Goal: Information Seeking & Learning: Learn about a topic

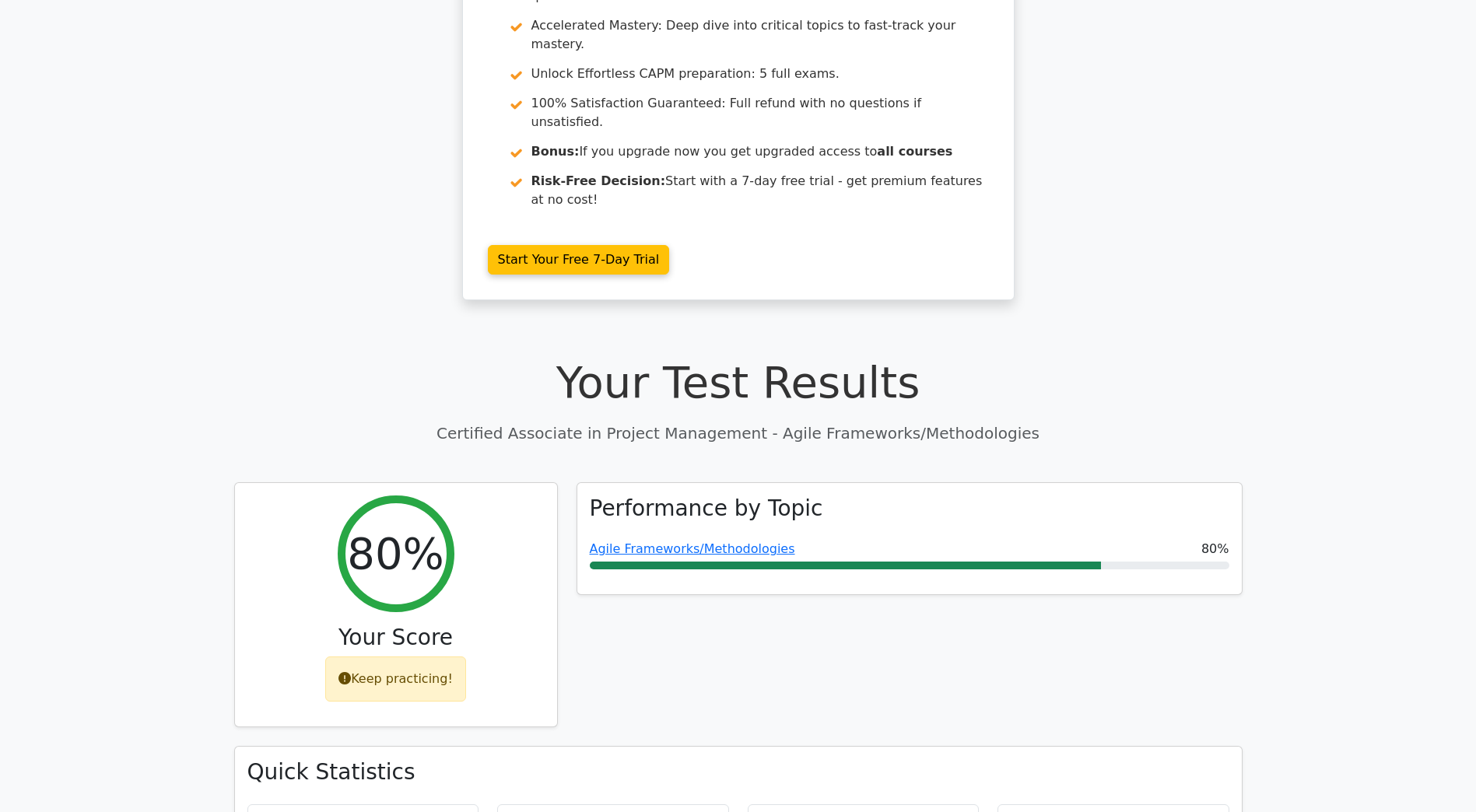
scroll to position [77, 0]
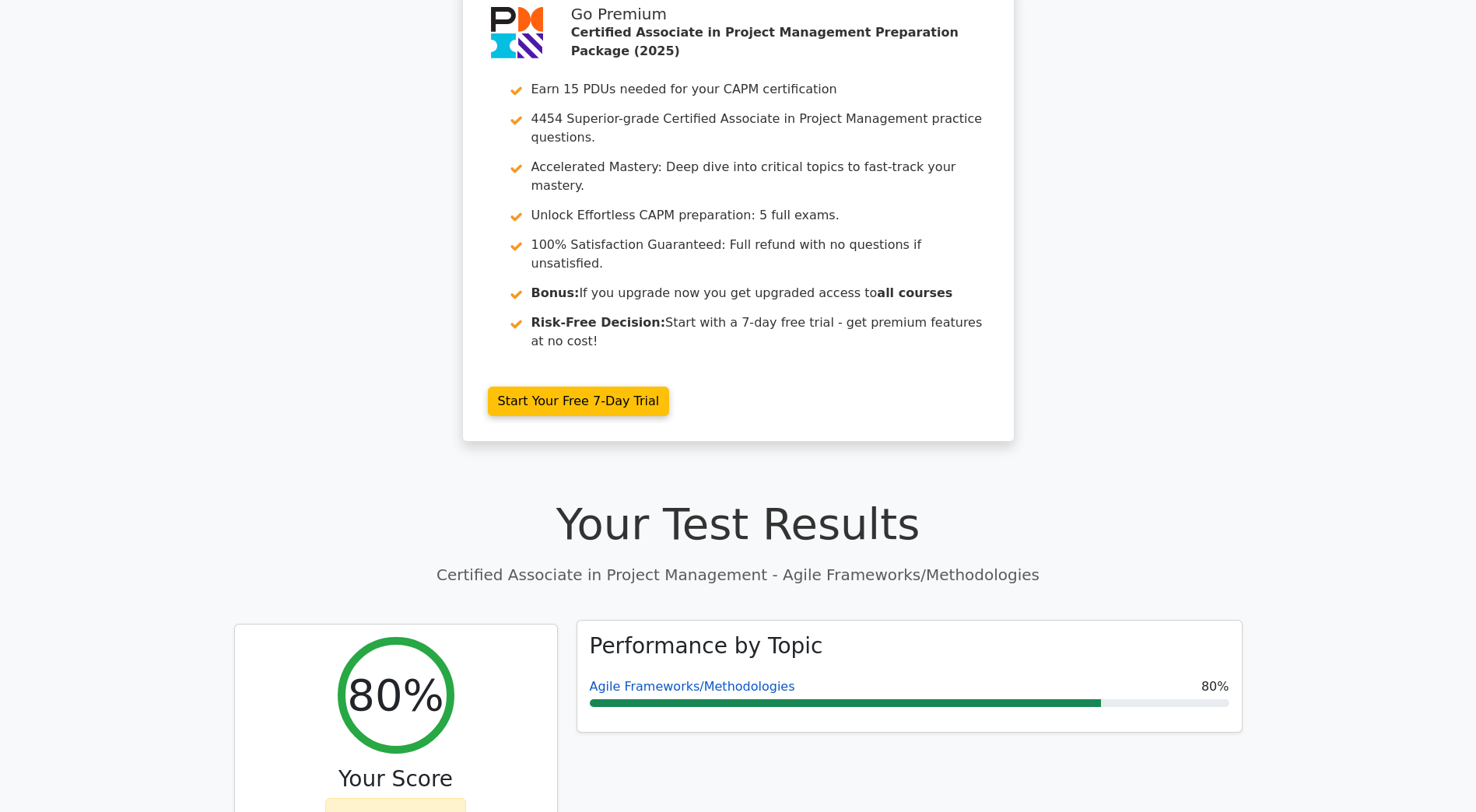
click at [665, 679] on link "Agile Frameworks/Methodologies" at bounding box center [692, 686] width 205 height 14
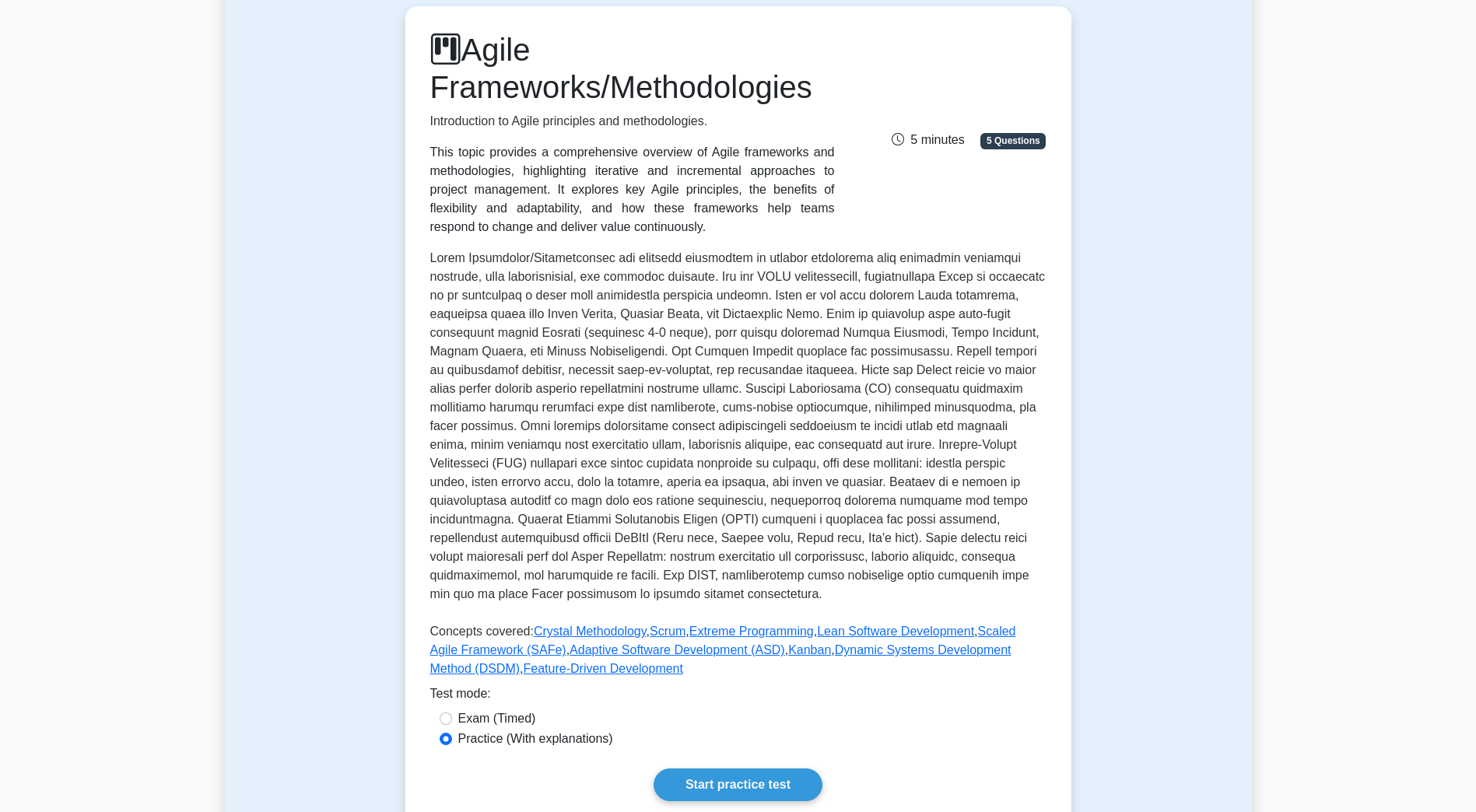
scroll to position [156, 0]
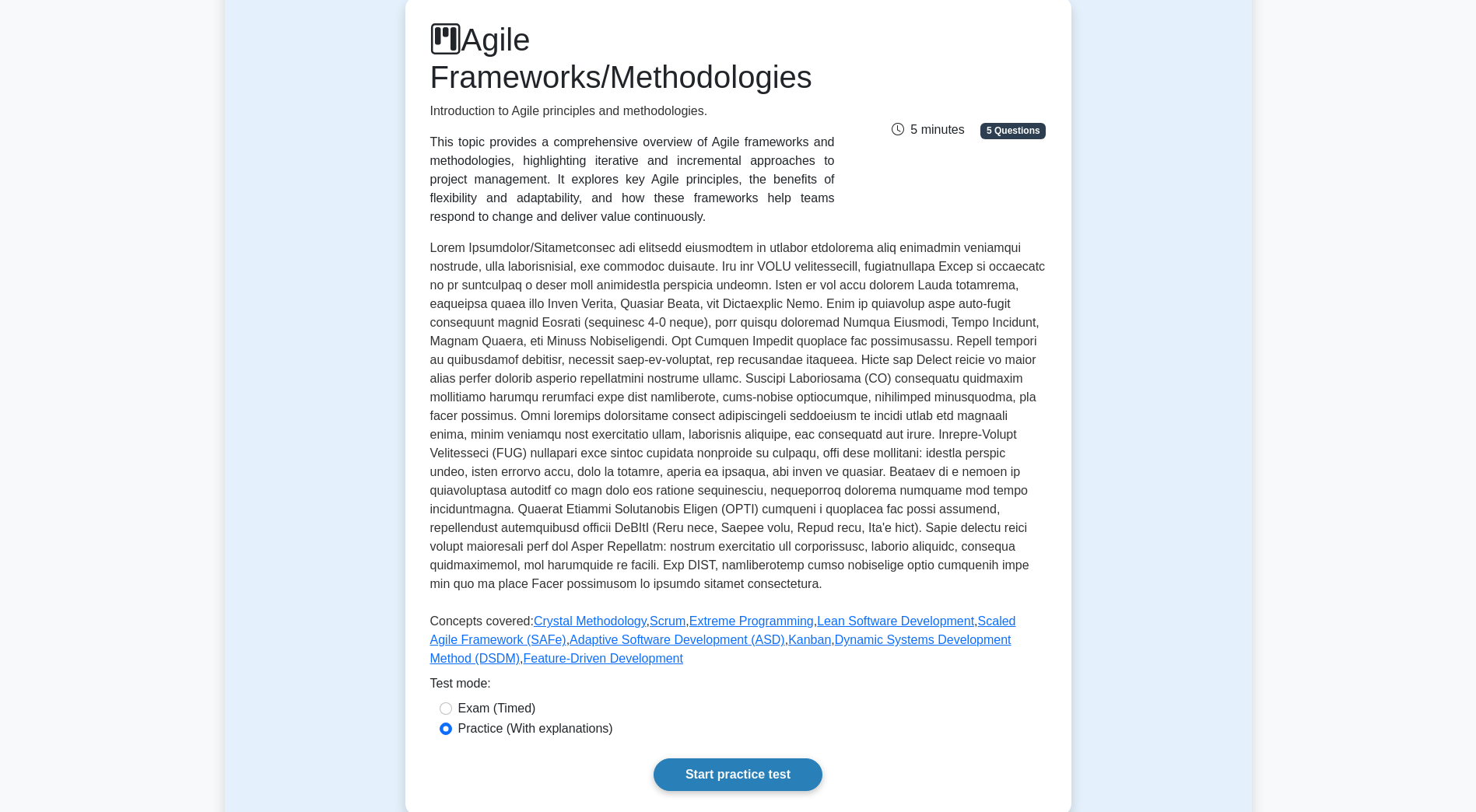
click at [762, 771] on link "Start practice test" at bounding box center [738, 775] width 169 height 32
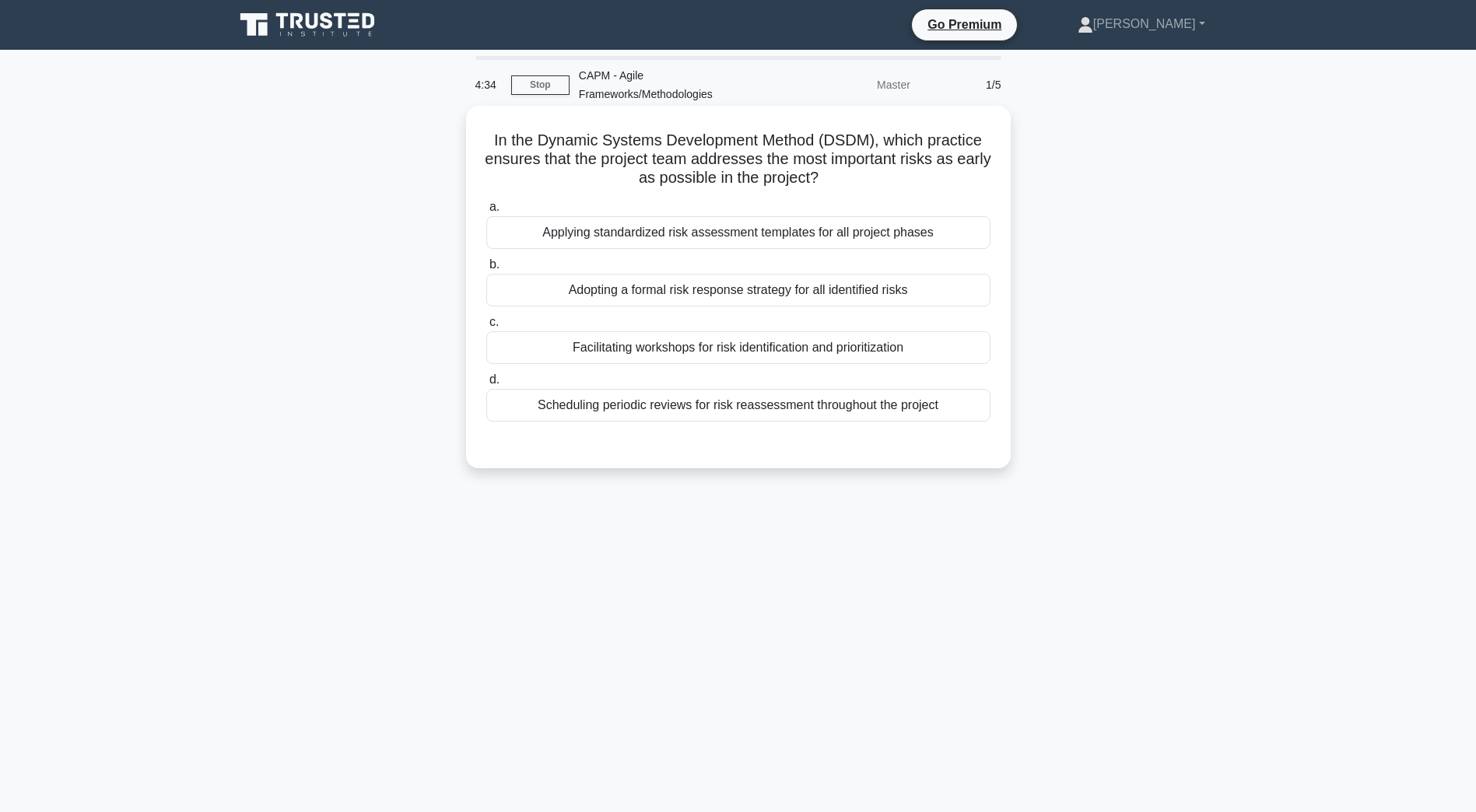
click at [674, 352] on div "Facilitating workshops for risk identification and prioritization" at bounding box center [738, 348] width 504 height 32
click at [486, 328] on input "c. Facilitating workshops for risk identification and prioritization" at bounding box center [486, 322] width 0 height 11
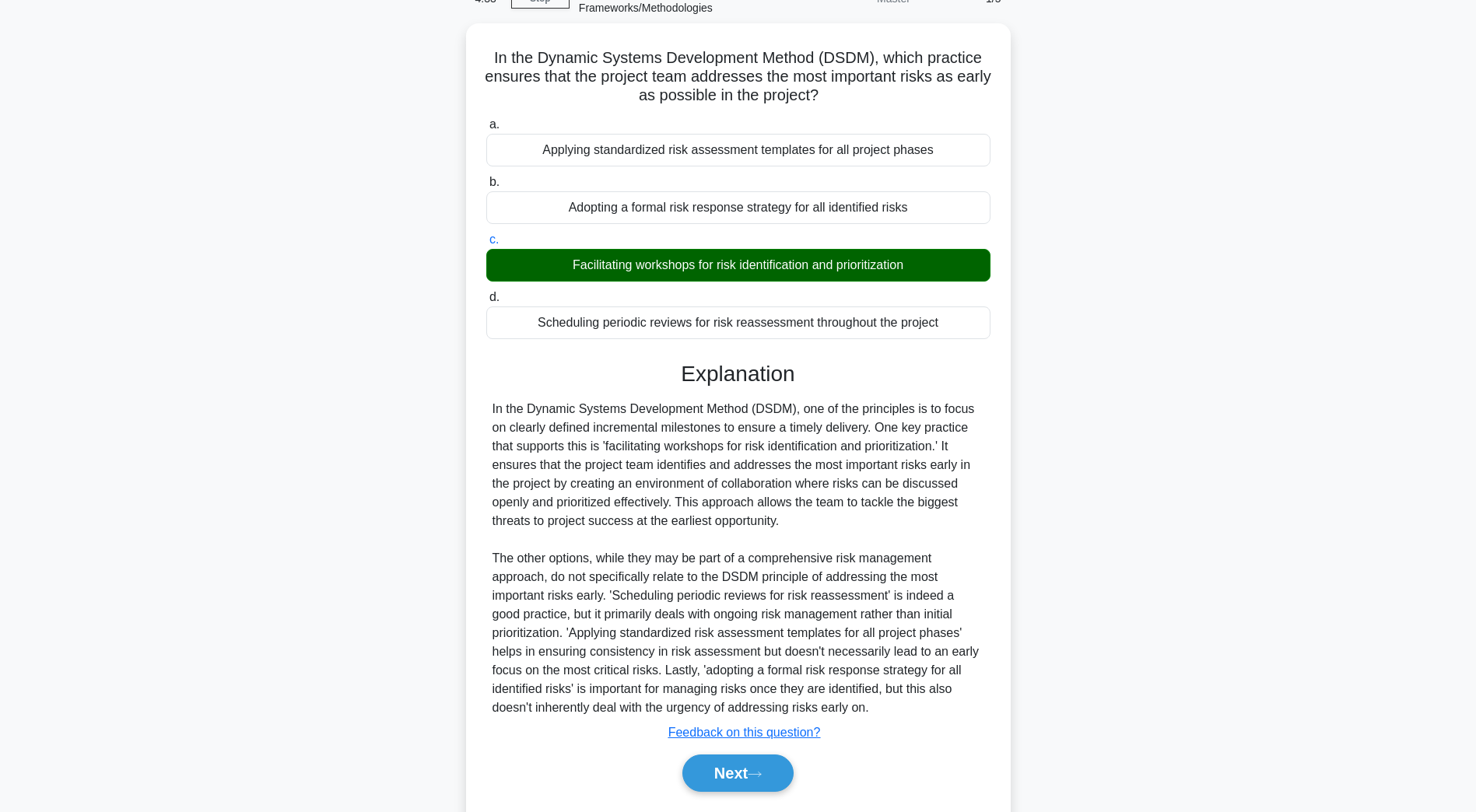
scroll to position [129, 0]
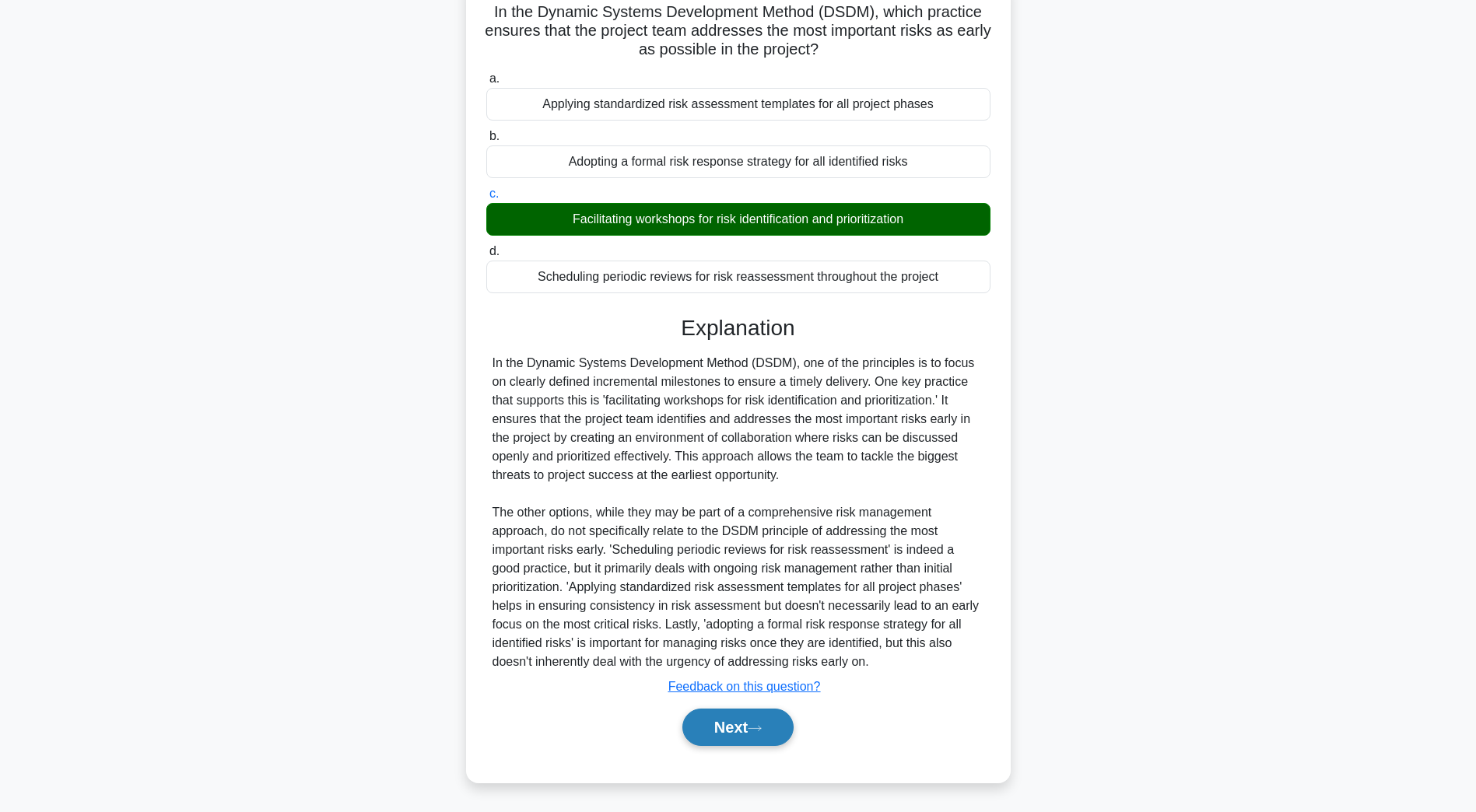
click at [762, 736] on button "Next" at bounding box center [738, 727] width 111 height 37
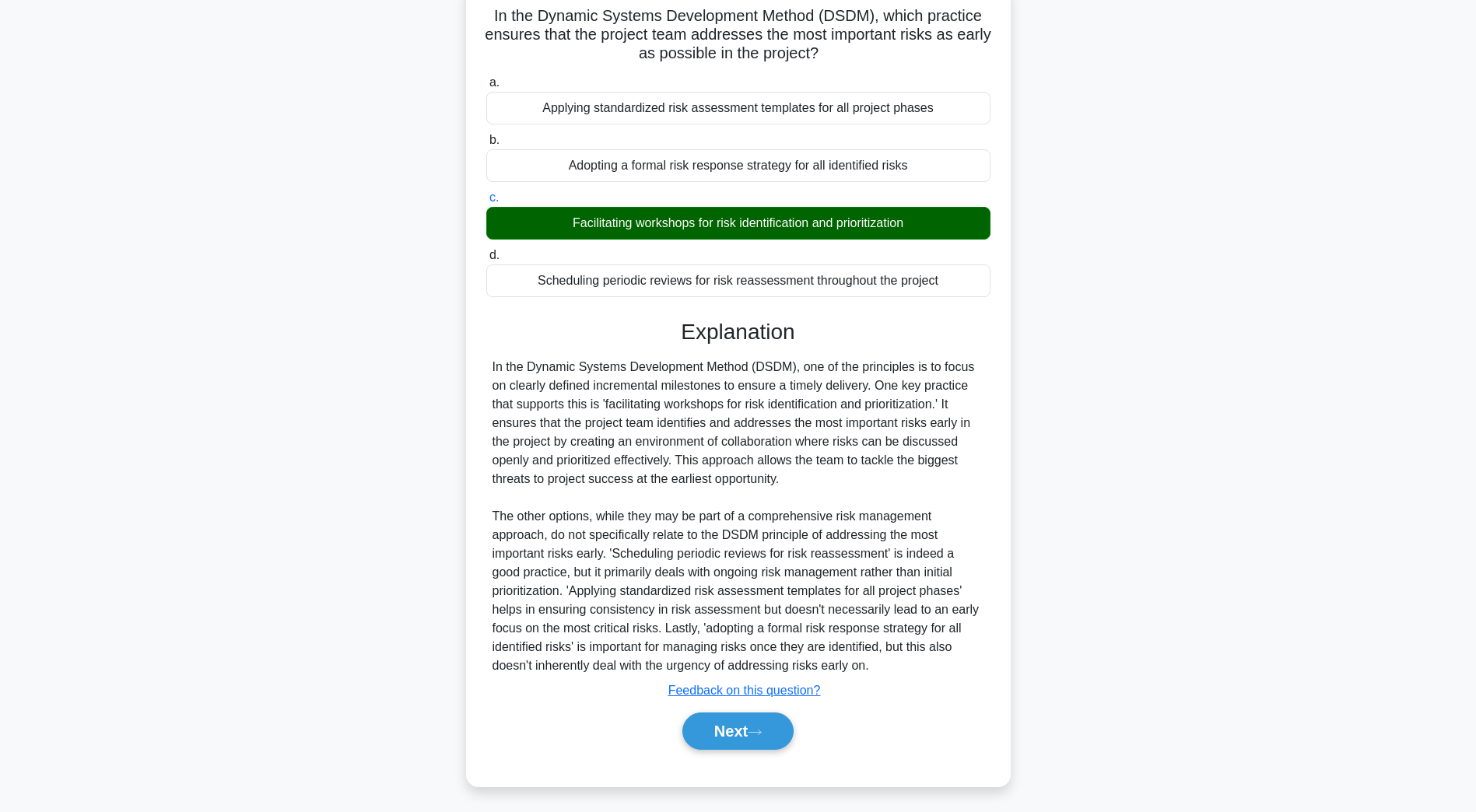
scroll to position [28, 0]
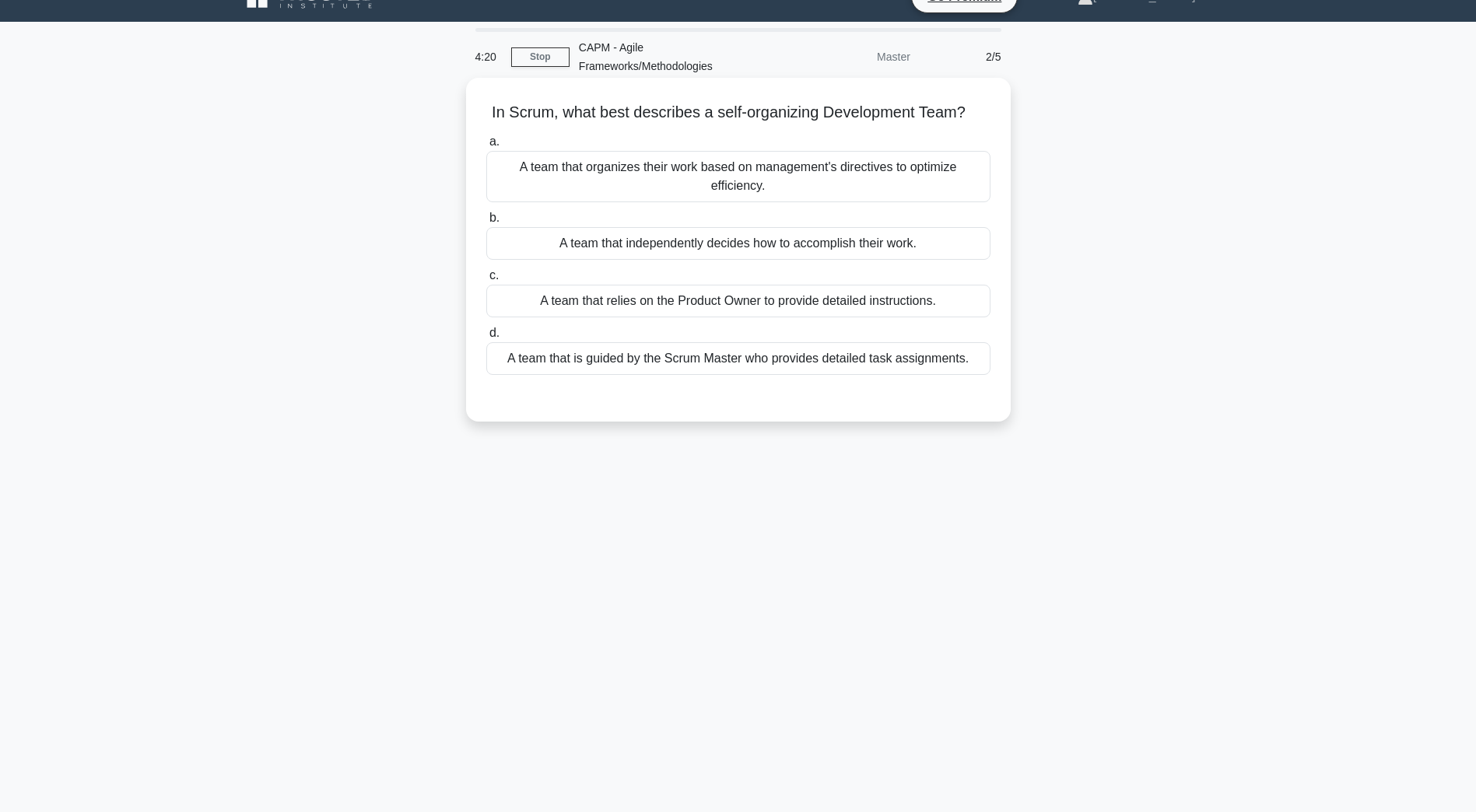
click at [674, 354] on div "A team that is guided by the Scrum Master who provides detailed task assignment…" at bounding box center [738, 358] width 504 height 32
click at [486, 338] on input "d. A team that is guided by the Scrum Master who provides detailed task assignm…" at bounding box center [486, 333] width 0 height 11
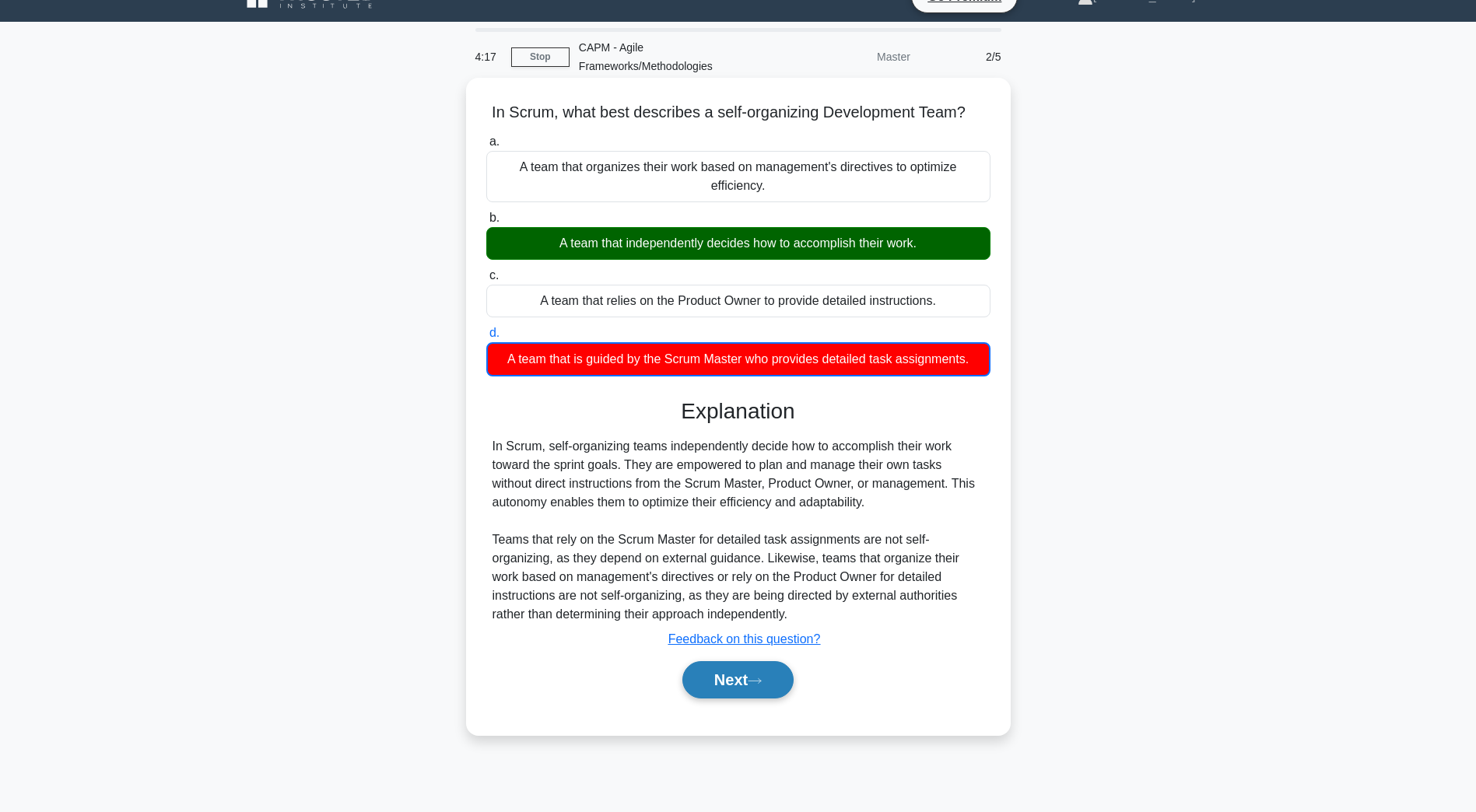
click at [746, 690] on button "Next" at bounding box center [738, 679] width 111 height 37
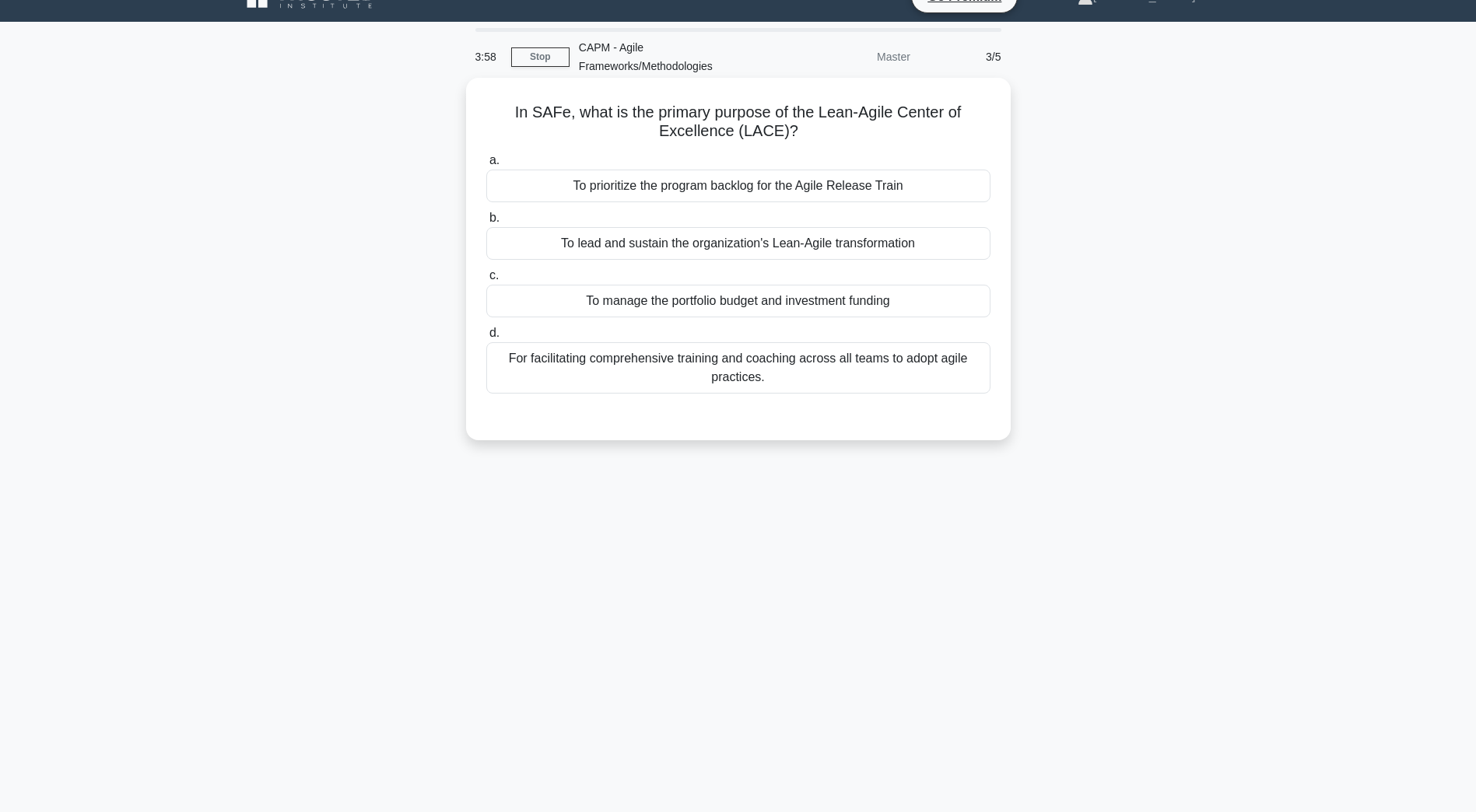
click at [627, 377] on div "For facilitating comprehensive training and coaching across all teams to adopt …" at bounding box center [738, 368] width 504 height 52
click at [486, 338] on input "d. For facilitating comprehensive training and coaching across all teams to ado…" at bounding box center [486, 333] width 0 height 11
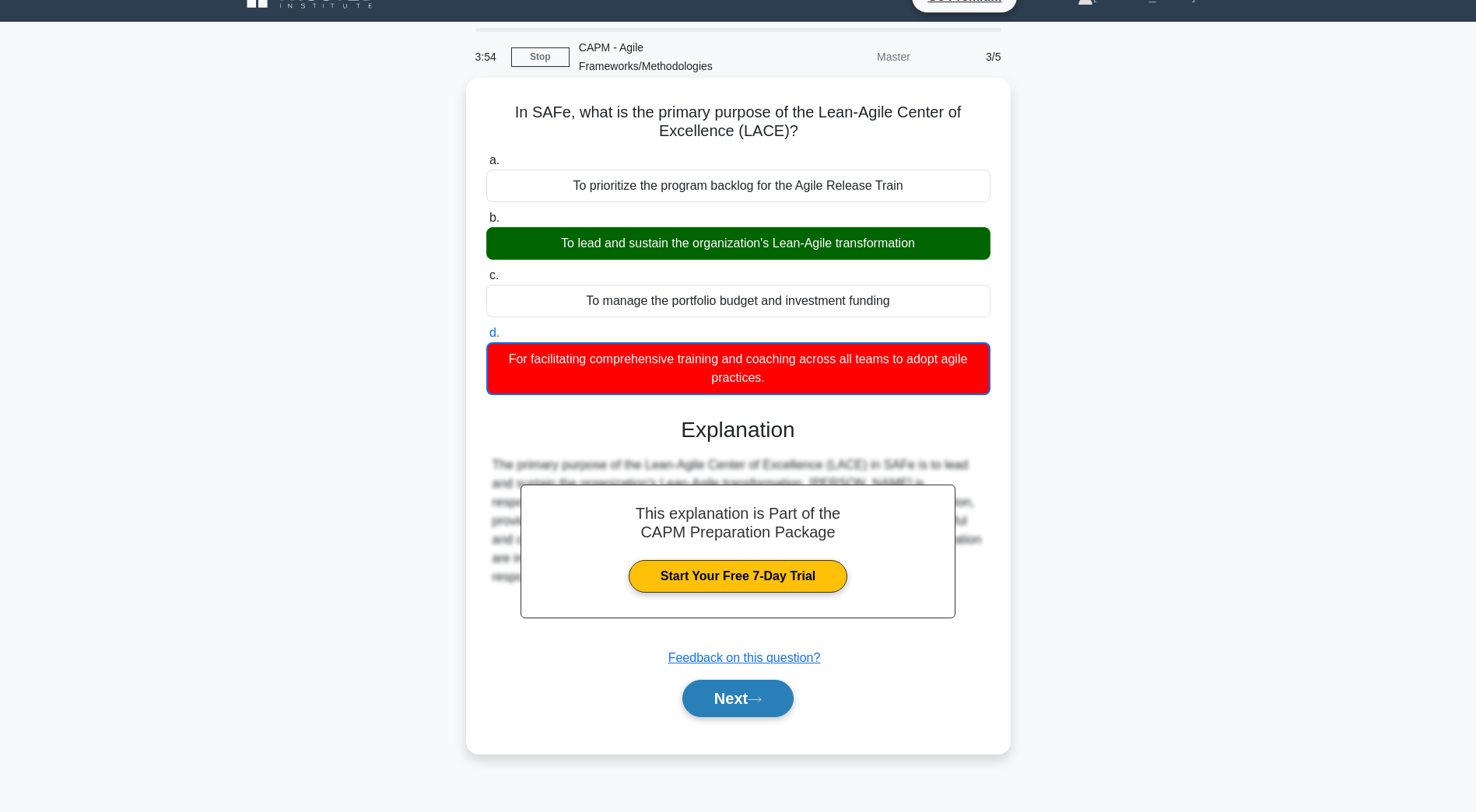
click at [734, 707] on button "Next" at bounding box center [738, 698] width 111 height 37
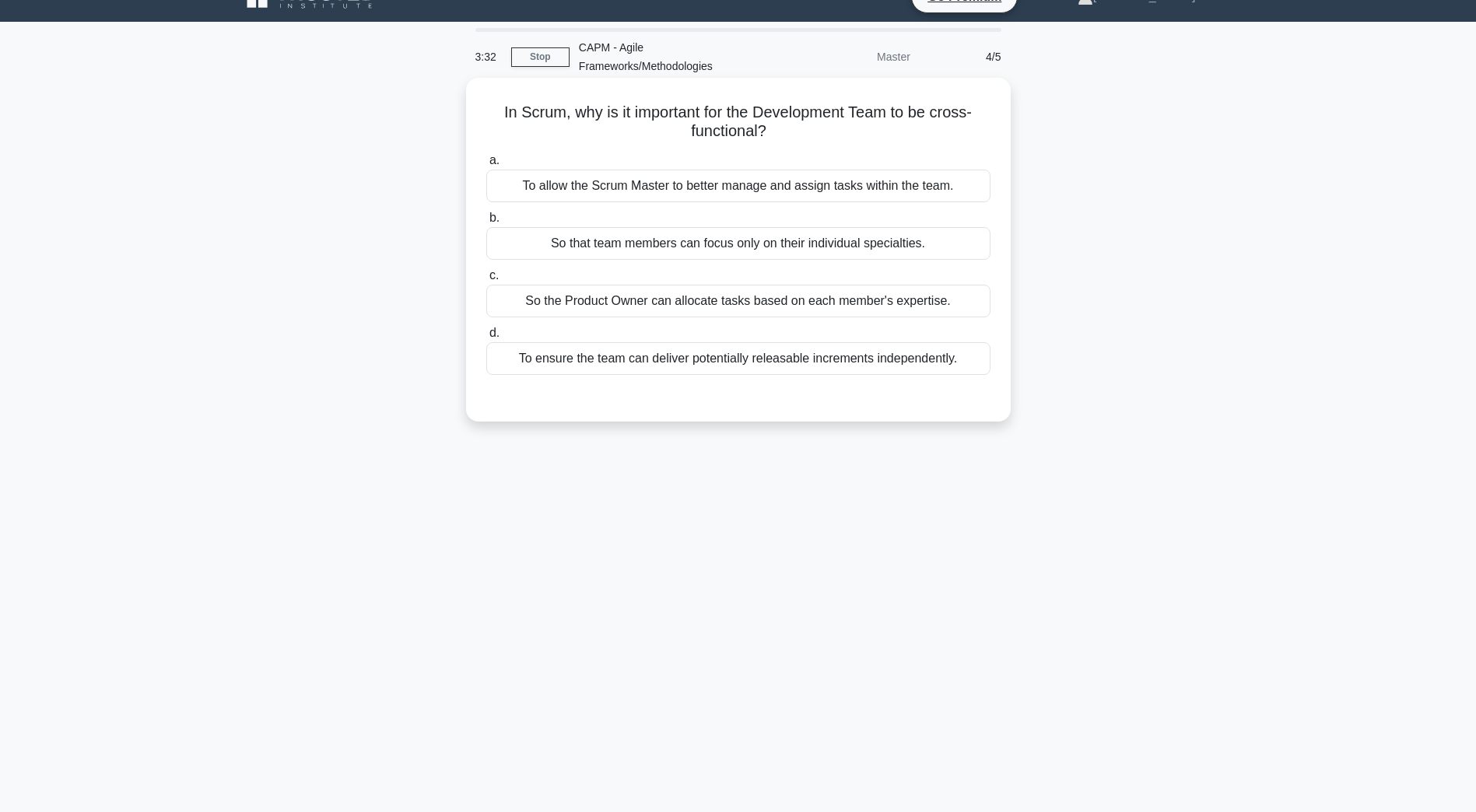
click at [728, 194] on div "To allow the Scrum Master to better manage and assign tasks within the team." at bounding box center [738, 186] width 504 height 32
click at [486, 165] on input "a. To allow the Scrum Master to better manage and assign tasks within the team." at bounding box center [486, 160] width 0 height 11
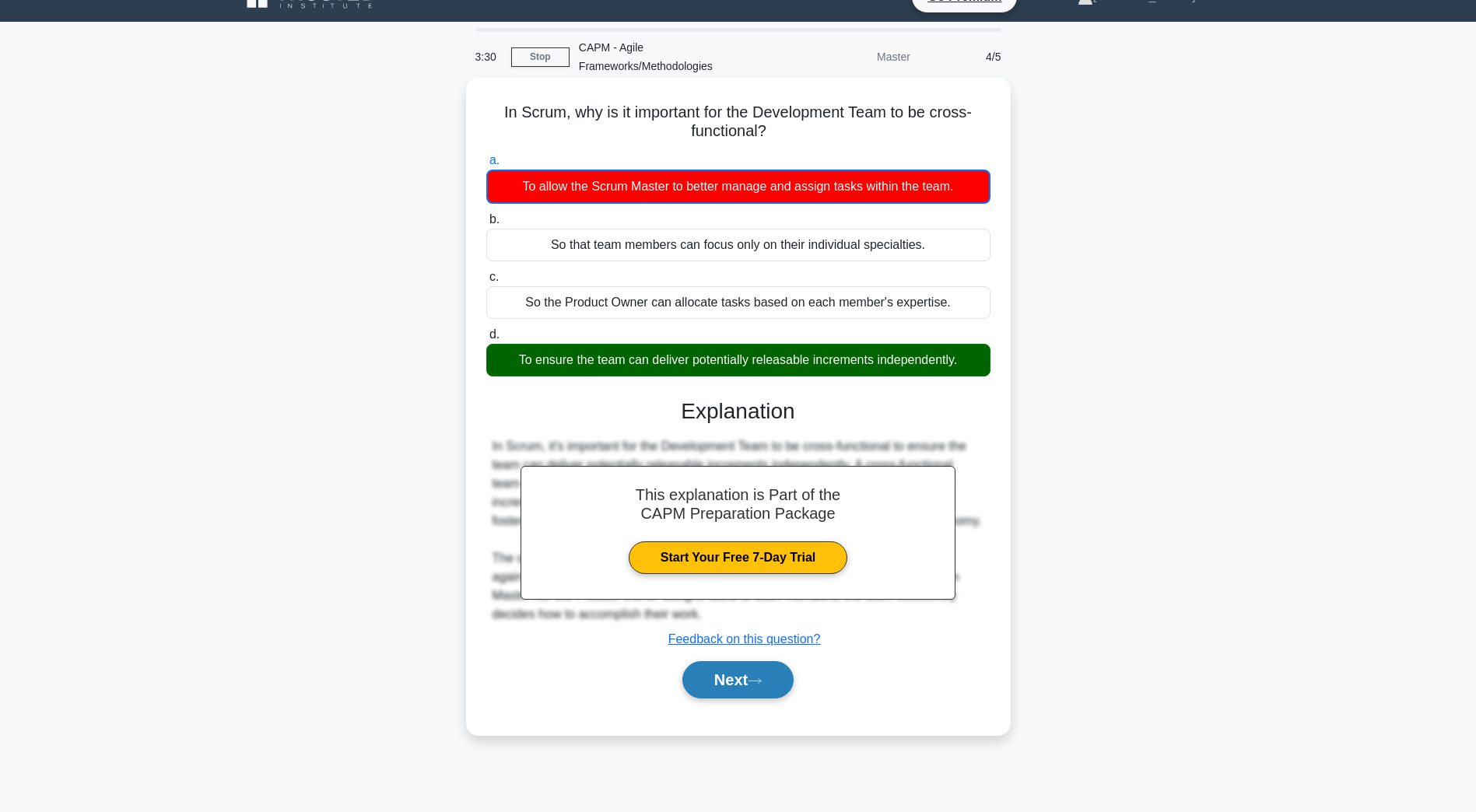
click at [738, 698] on button "Next" at bounding box center [738, 679] width 111 height 37
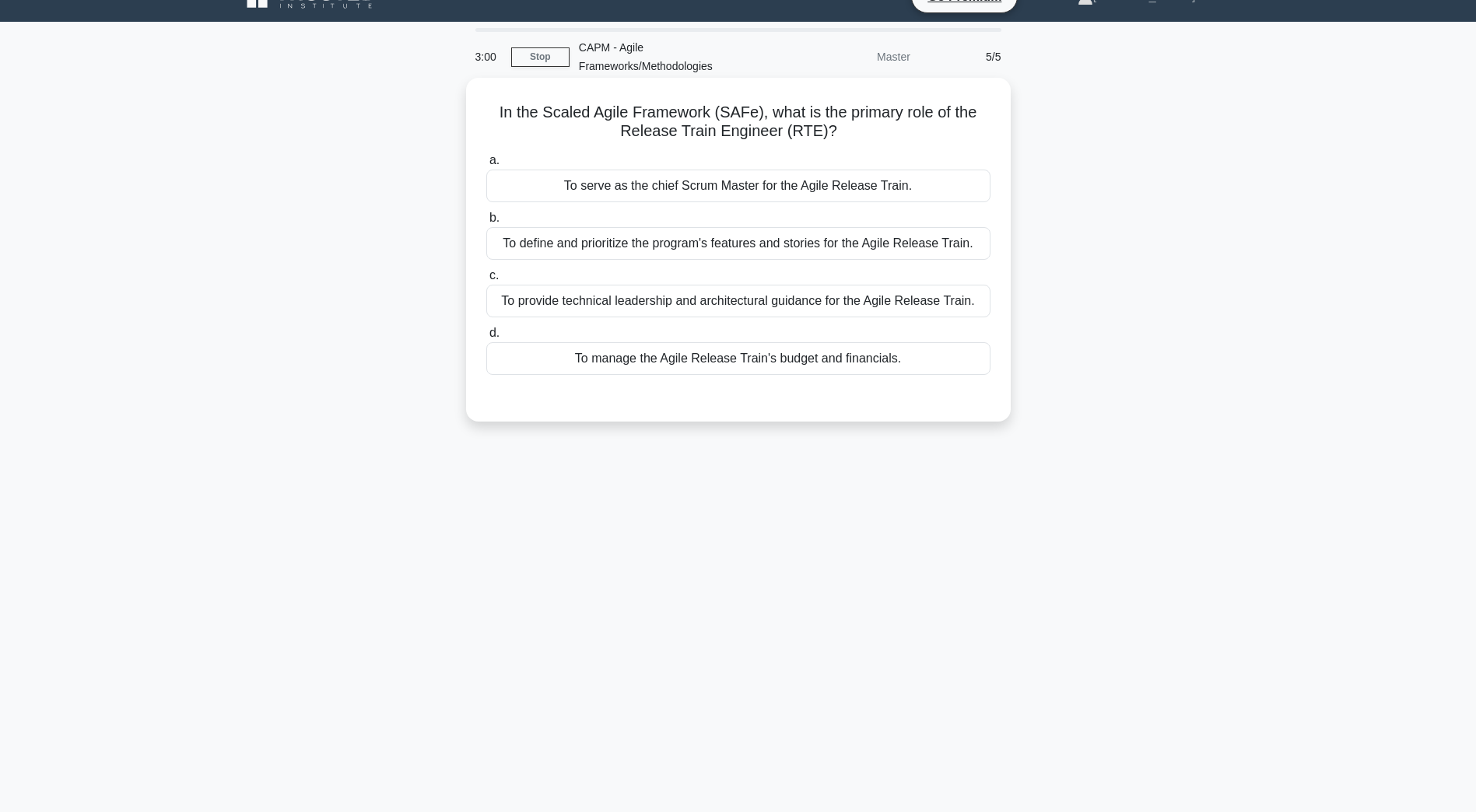
click at [570, 240] on div "To define and prioritize the program's features and stories for the Agile Relea…" at bounding box center [738, 244] width 504 height 32
click at [486, 224] on input "b. To define and prioritize the program's features and stories for the Agile Re…" at bounding box center [486, 218] width 0 height 11
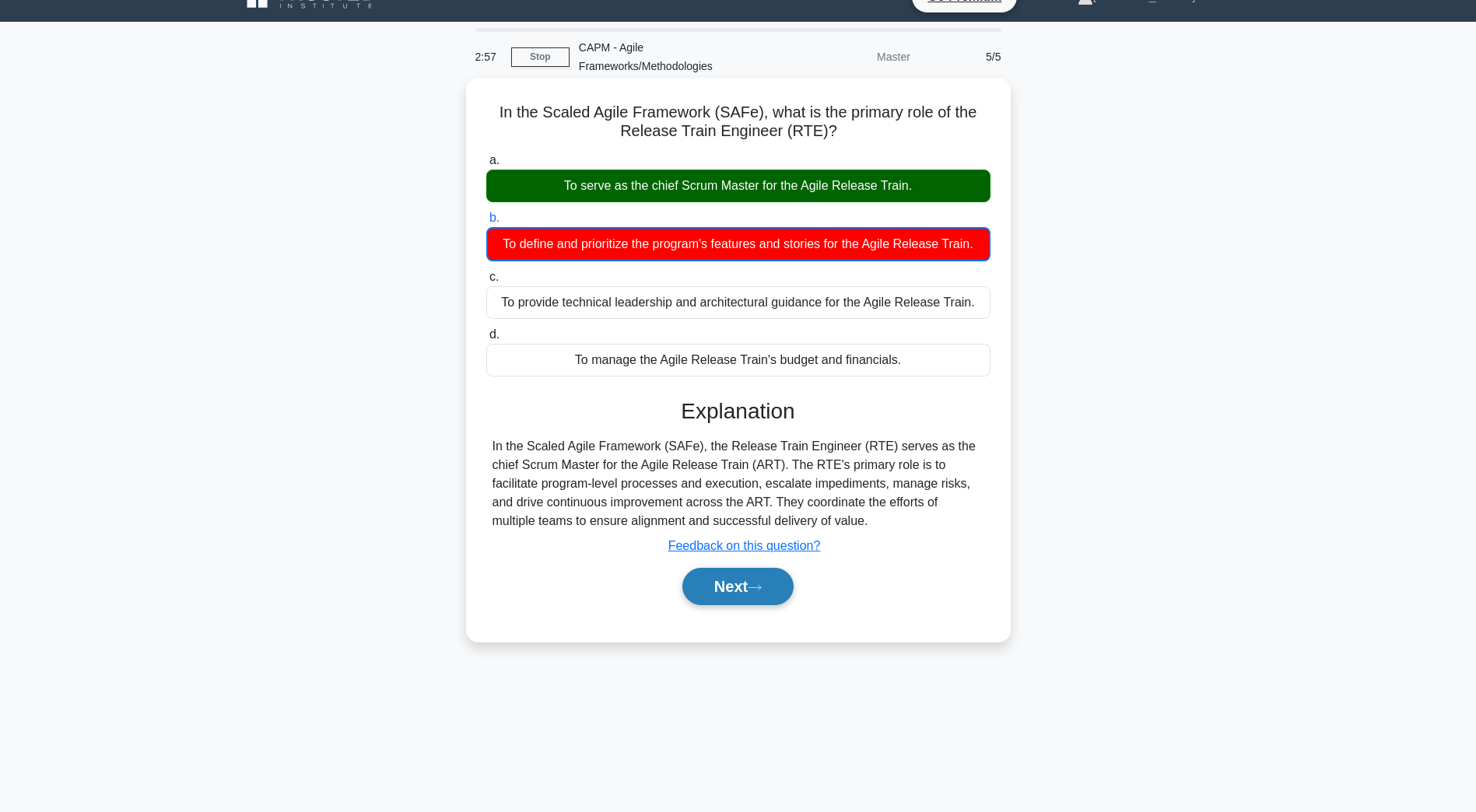
click at [727, 592] on button "Next" at bounding box center [738, 587] width 111 height 37
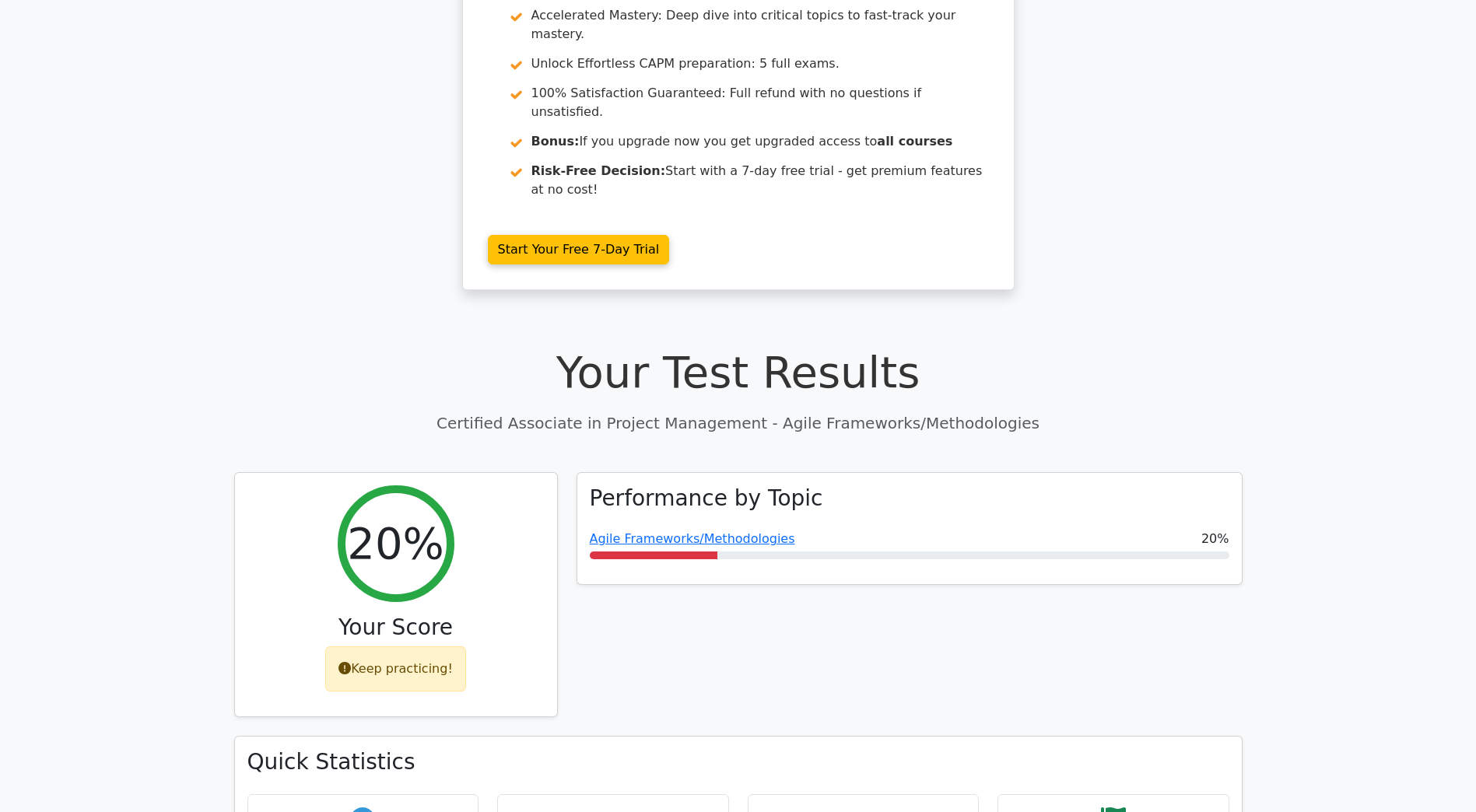
scroll to position [467, 0]
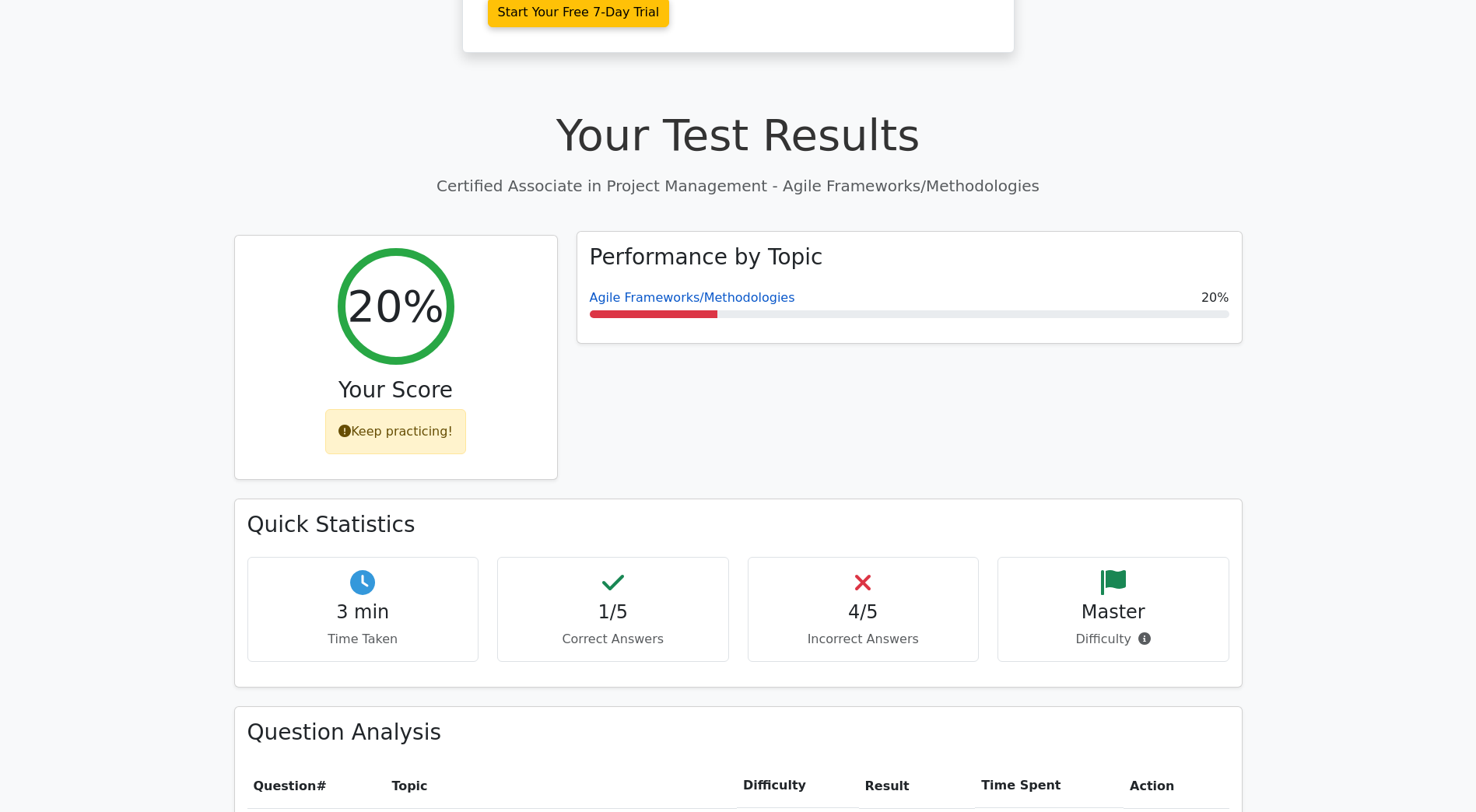
click at [675, 290] on link "Agile Frameworks/Methodologies" at bounding box center [692, 297] width 205 height 14
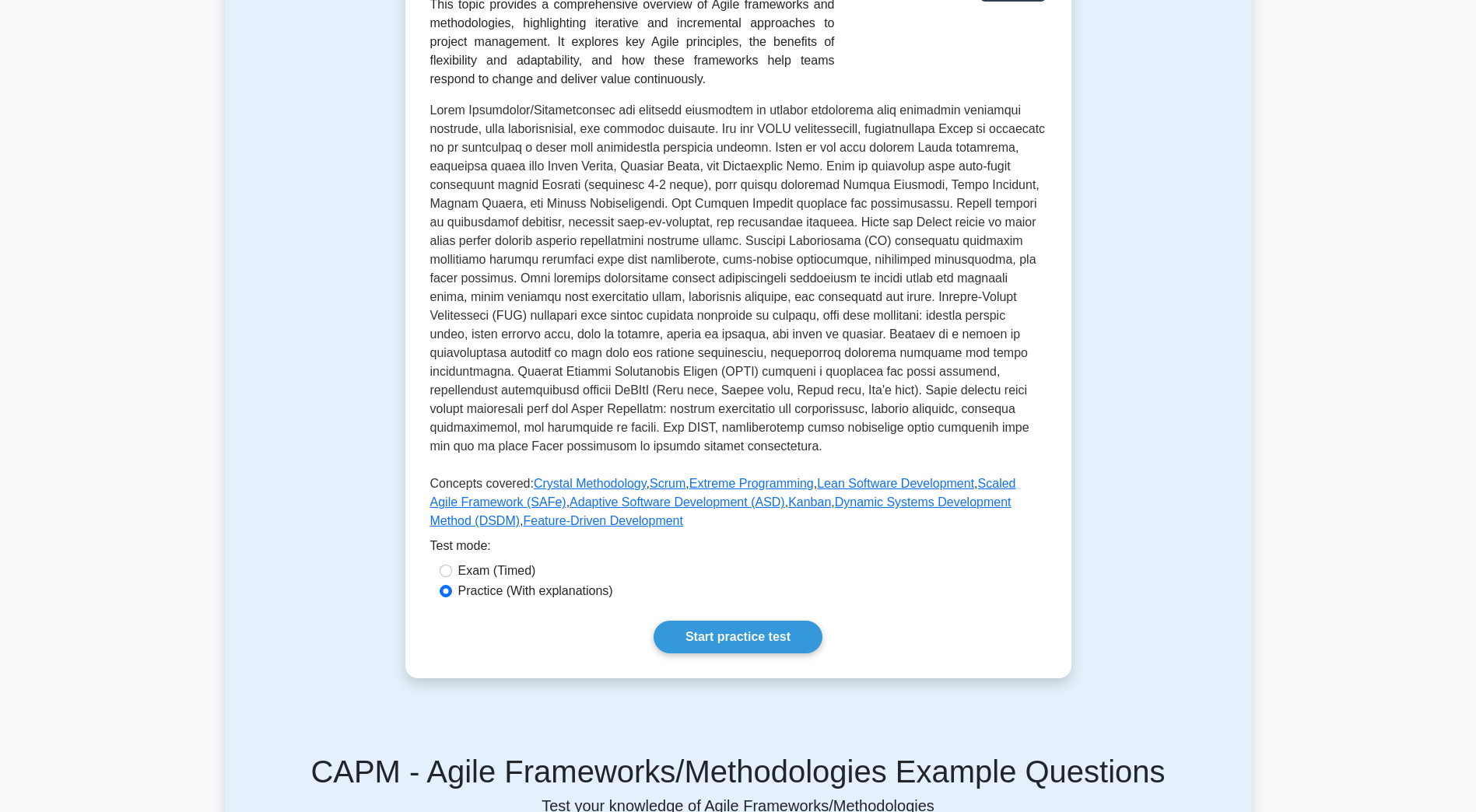
scroll to position [311, 0]
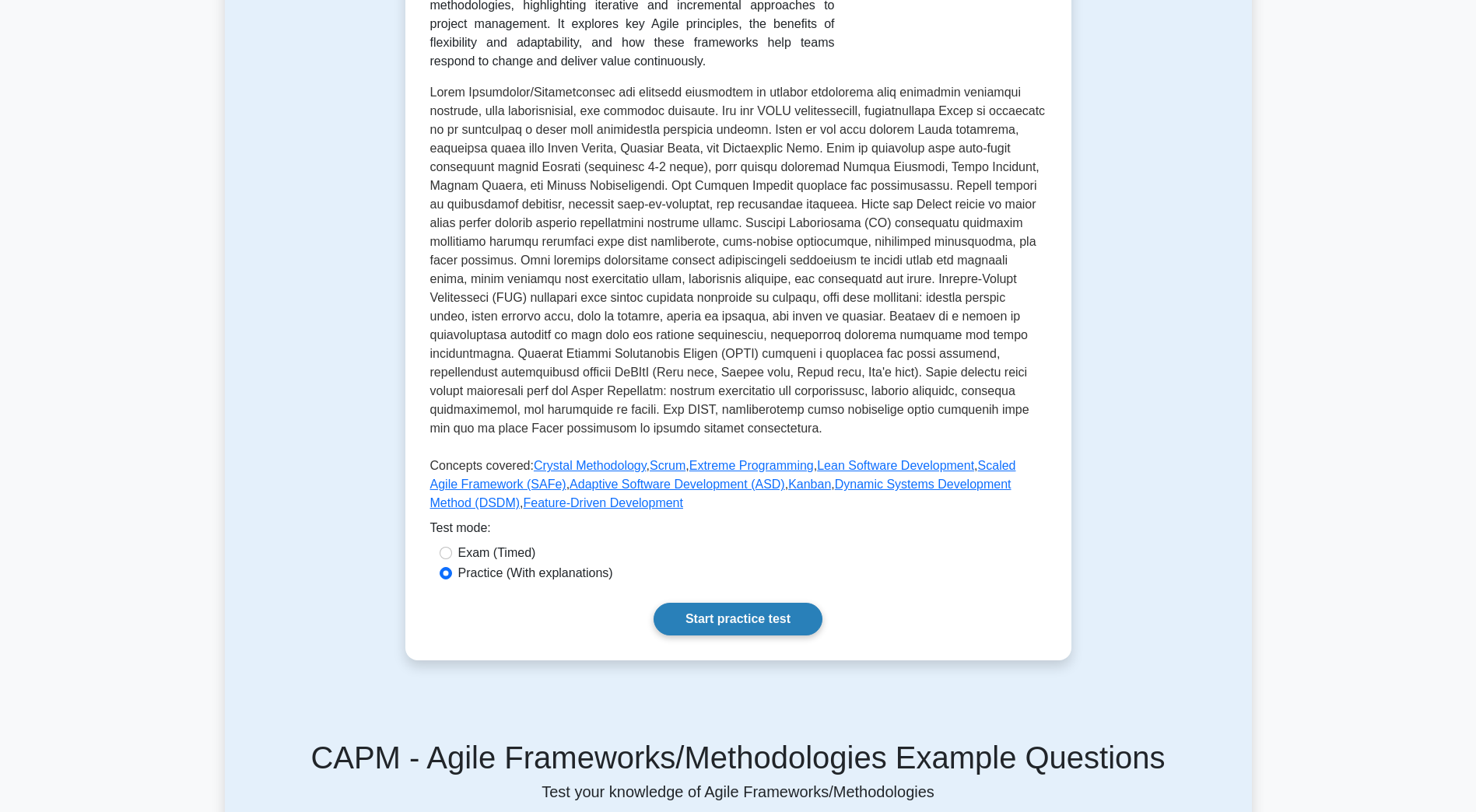
click at [780, 610] on link "Start practice test" at bounding box center [738, 619] width 169 height 32
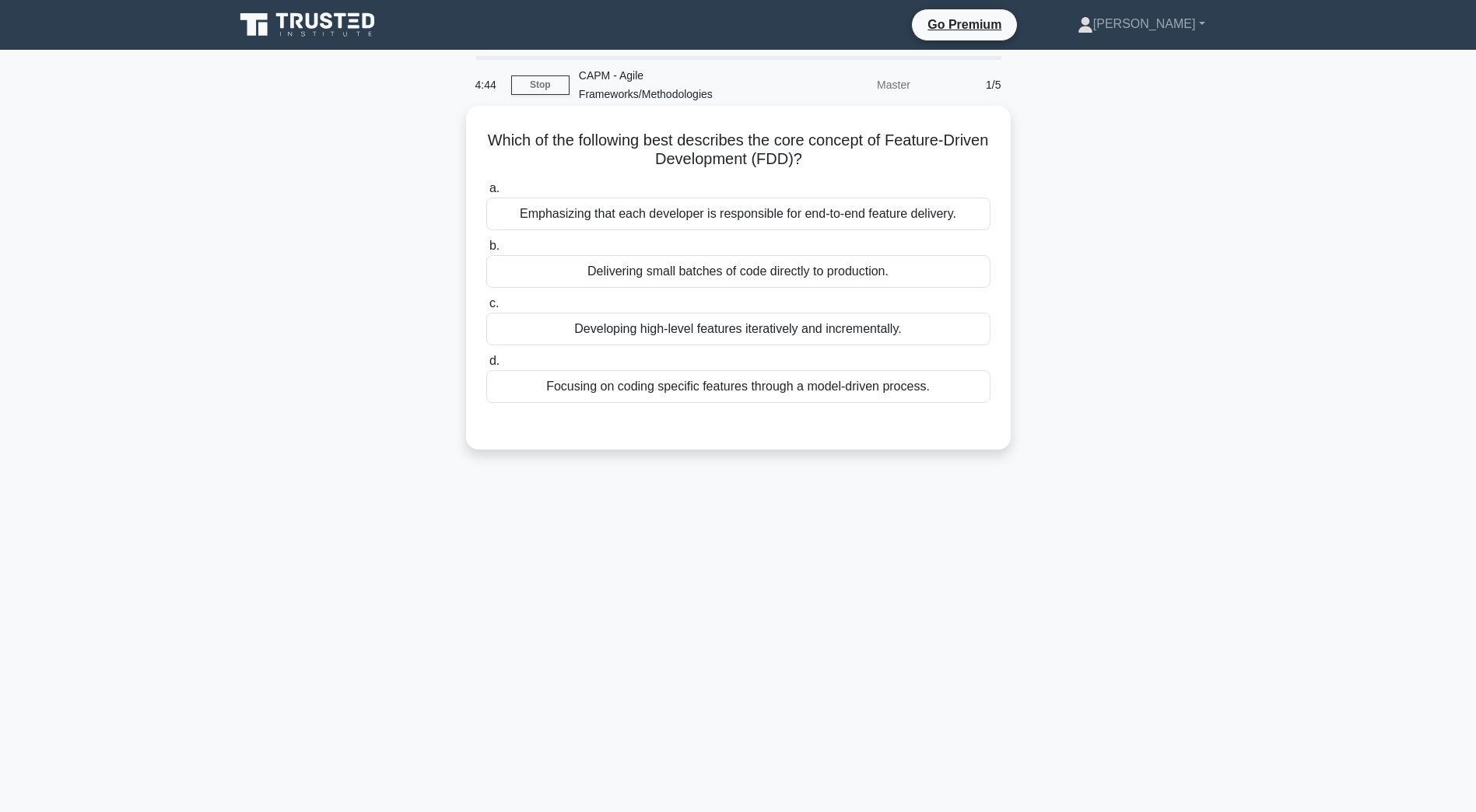
click at [705, 337] on div "Developing high-level features iteratively and incrementally." at bounding box center [738, 329] width 504 height 32
click at [486, 309] on input "c. Developing high-level features iteratively and incrementally." at bounding box center [486, 304] width 0 height 11
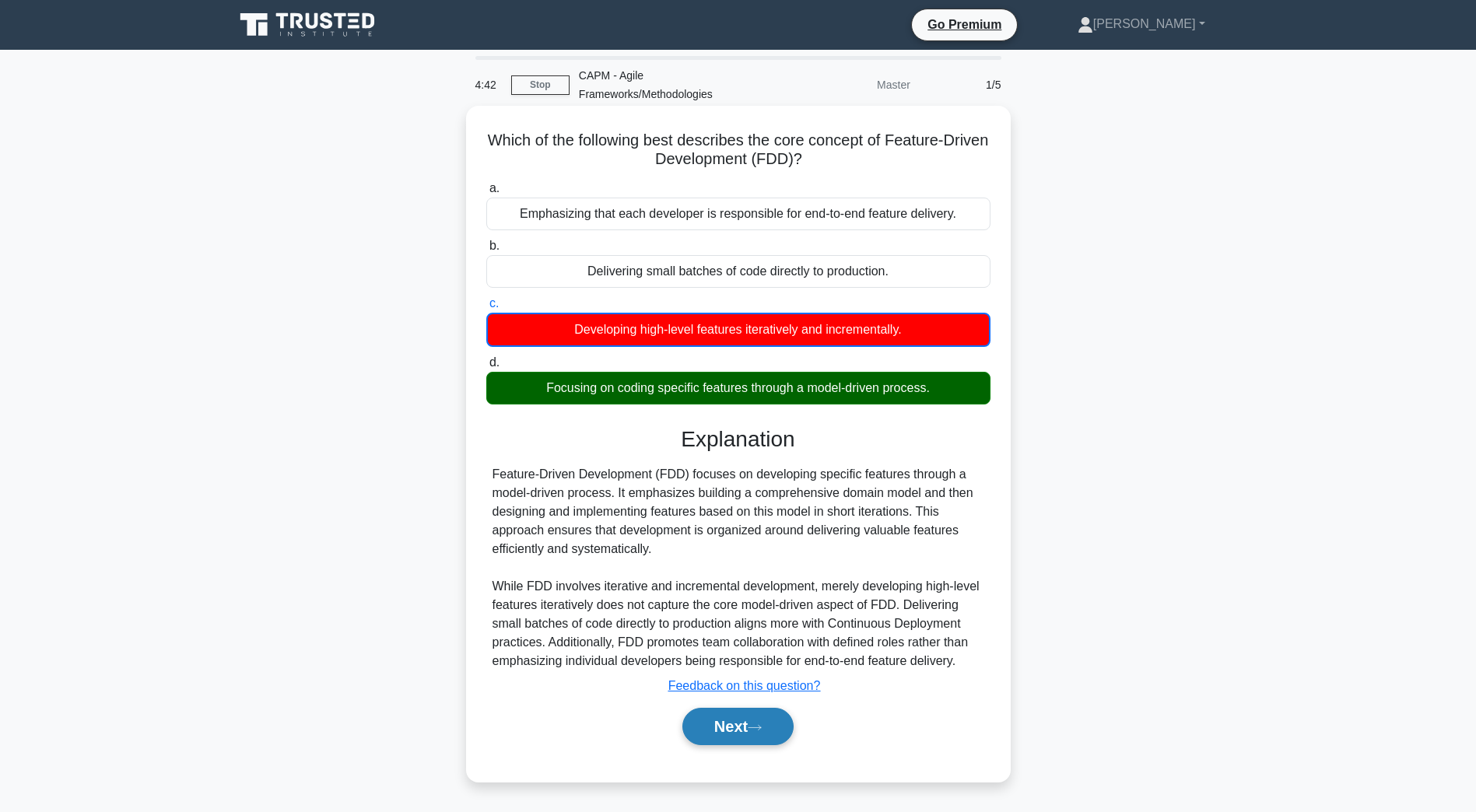
click at [744, 728] on button "Next" at bounding box center [738, 726] width 111 height 37
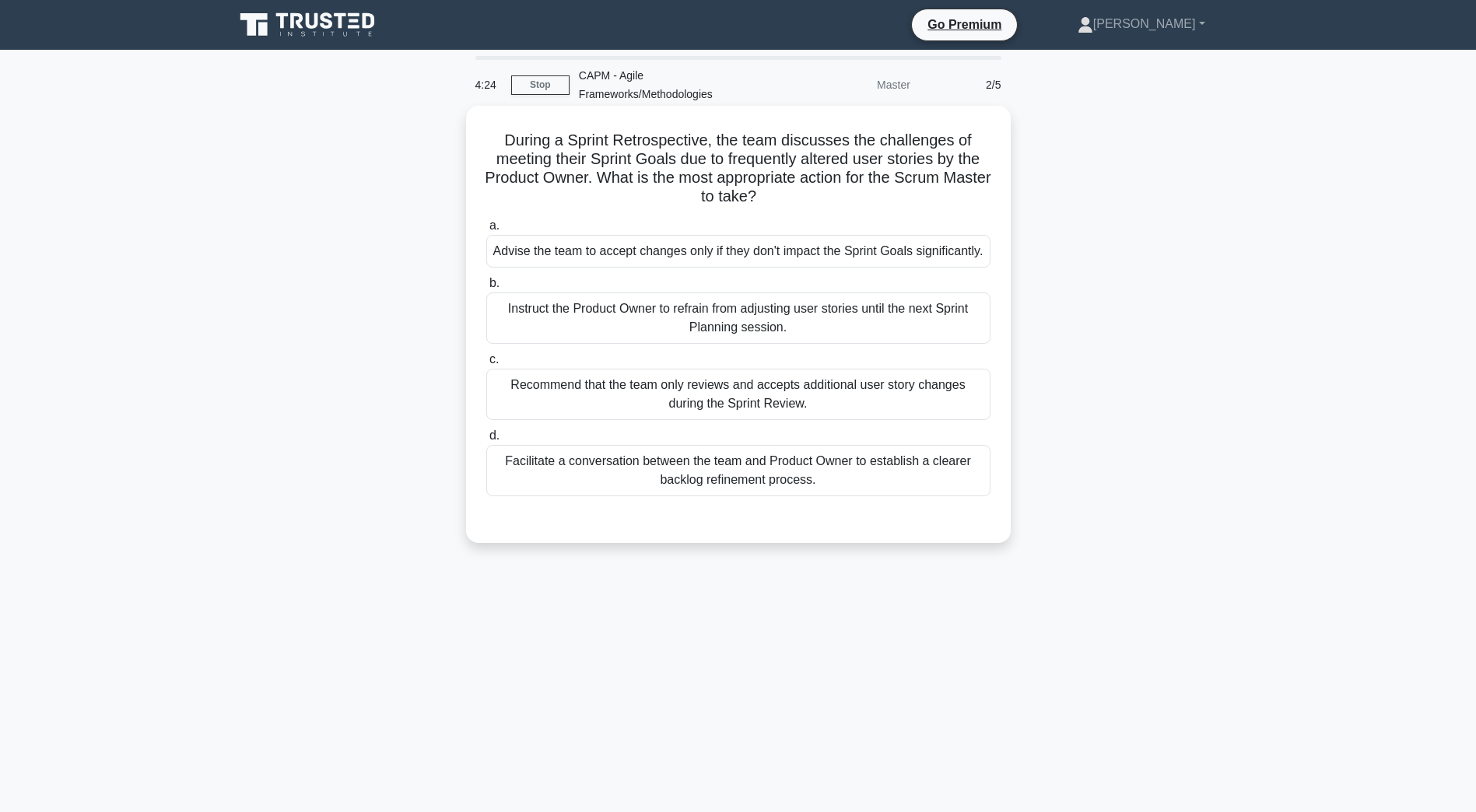
click at [664, 489] on div "Facilitate a conversation between the team and Product Owner to establish a cle…" at bounding box center [738, 471] width 504 height 52
click at [486, 441] on input "d. Facilitate a conversation between the team and Product Owner to establish a …" at bounding box center [486, 436] width 0 height 11
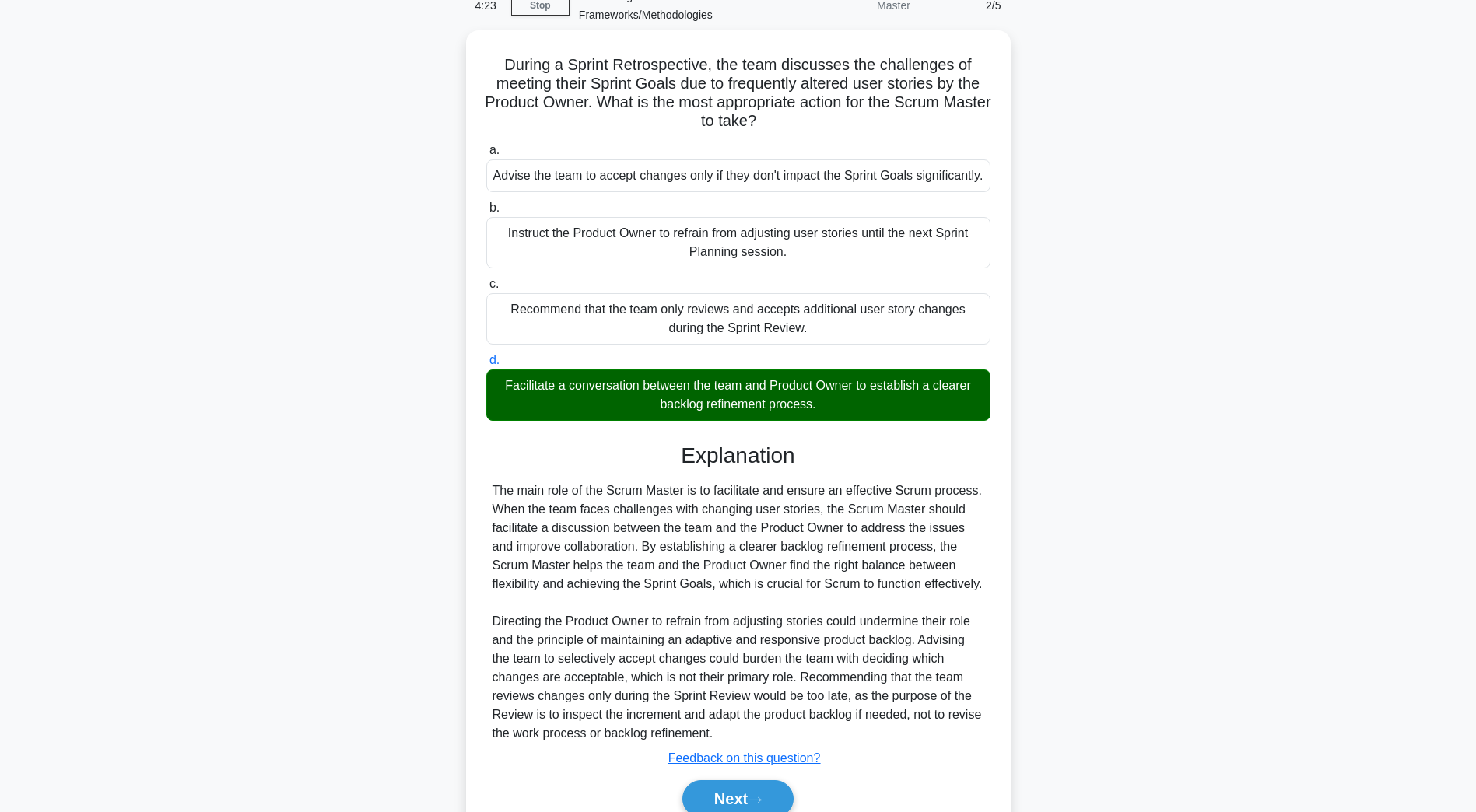
scroll to position [166, 0]
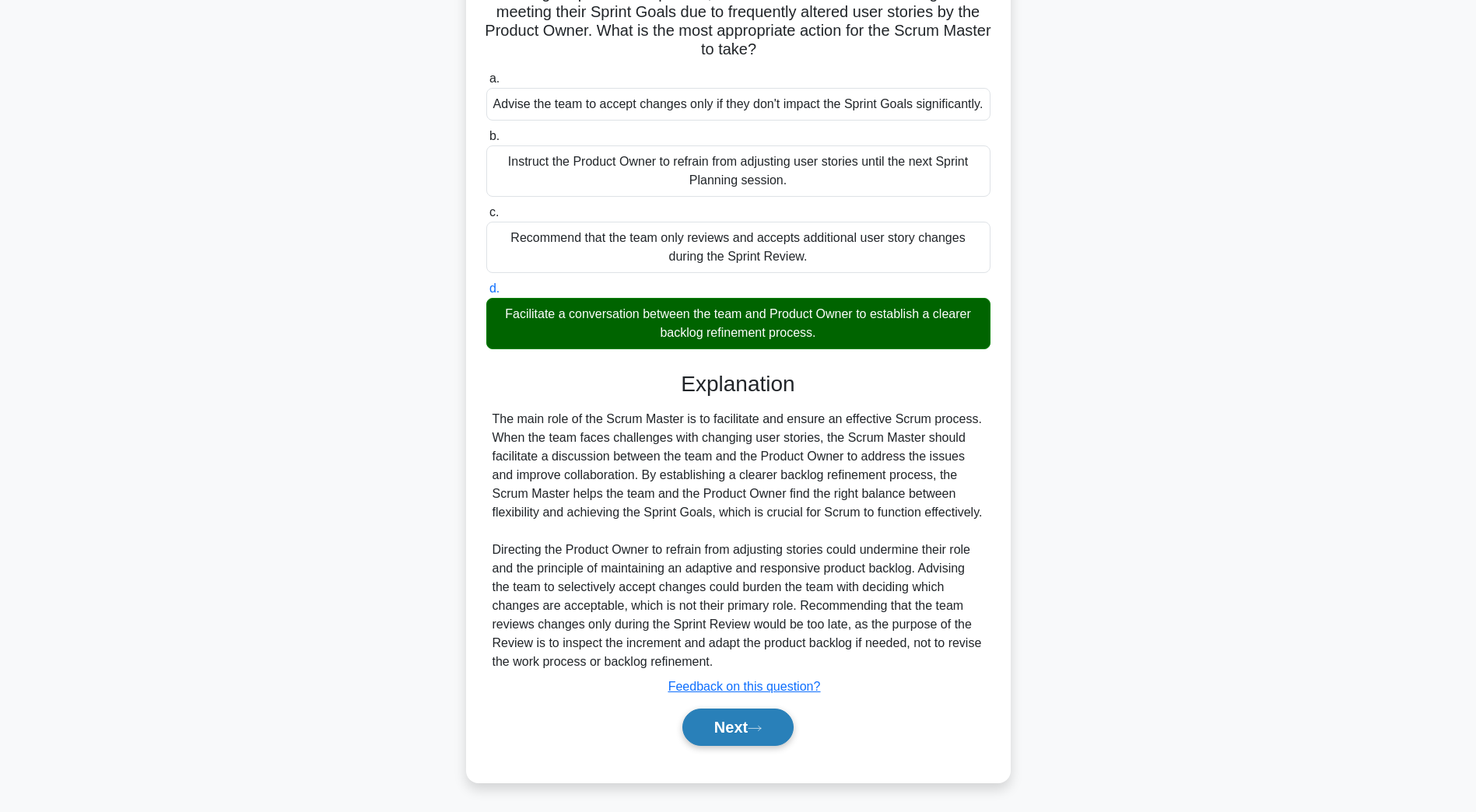
click at [765, 735] on button "Next" at bounding box center [738, 727] width 111 height 37
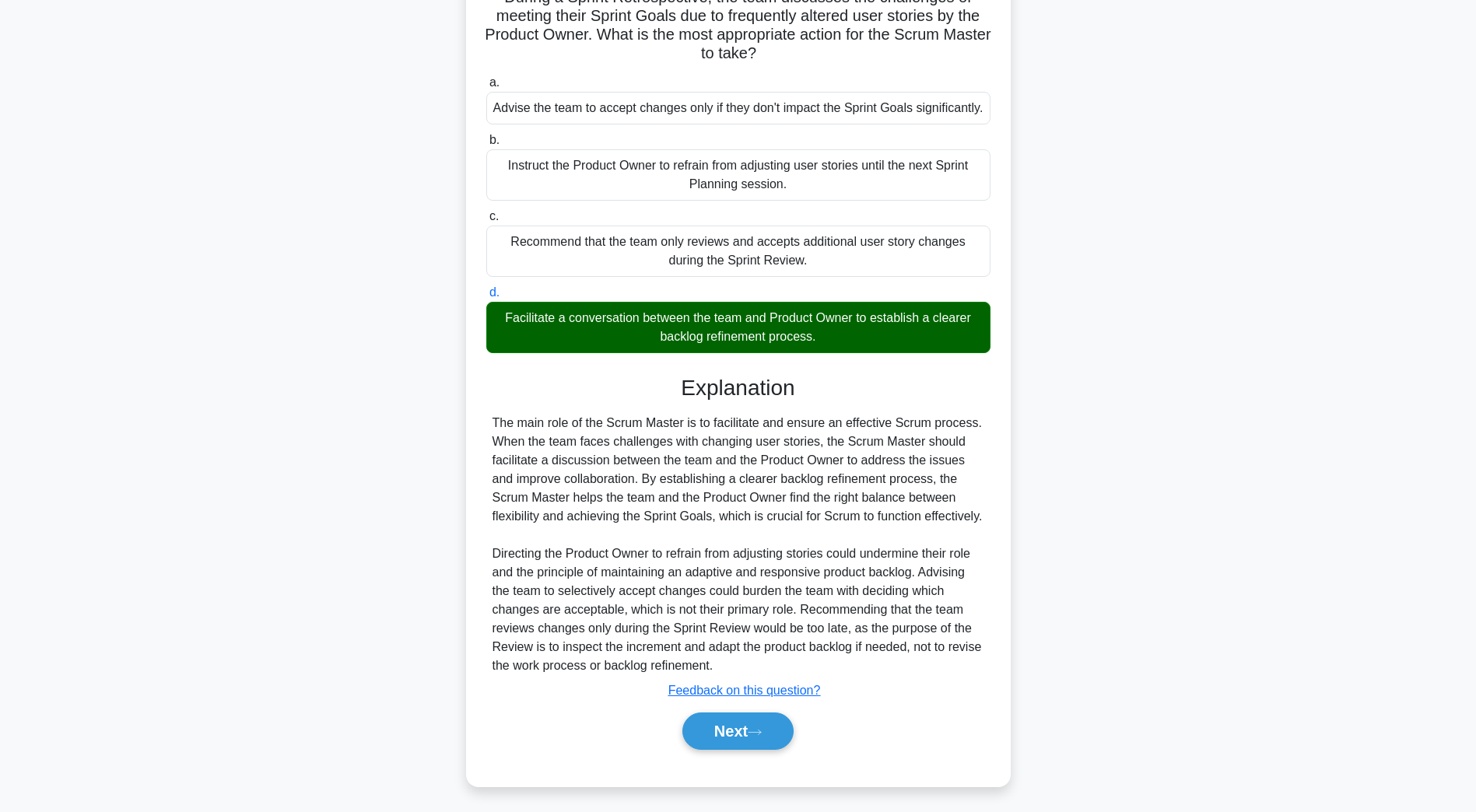
scroll to position [28, 0]
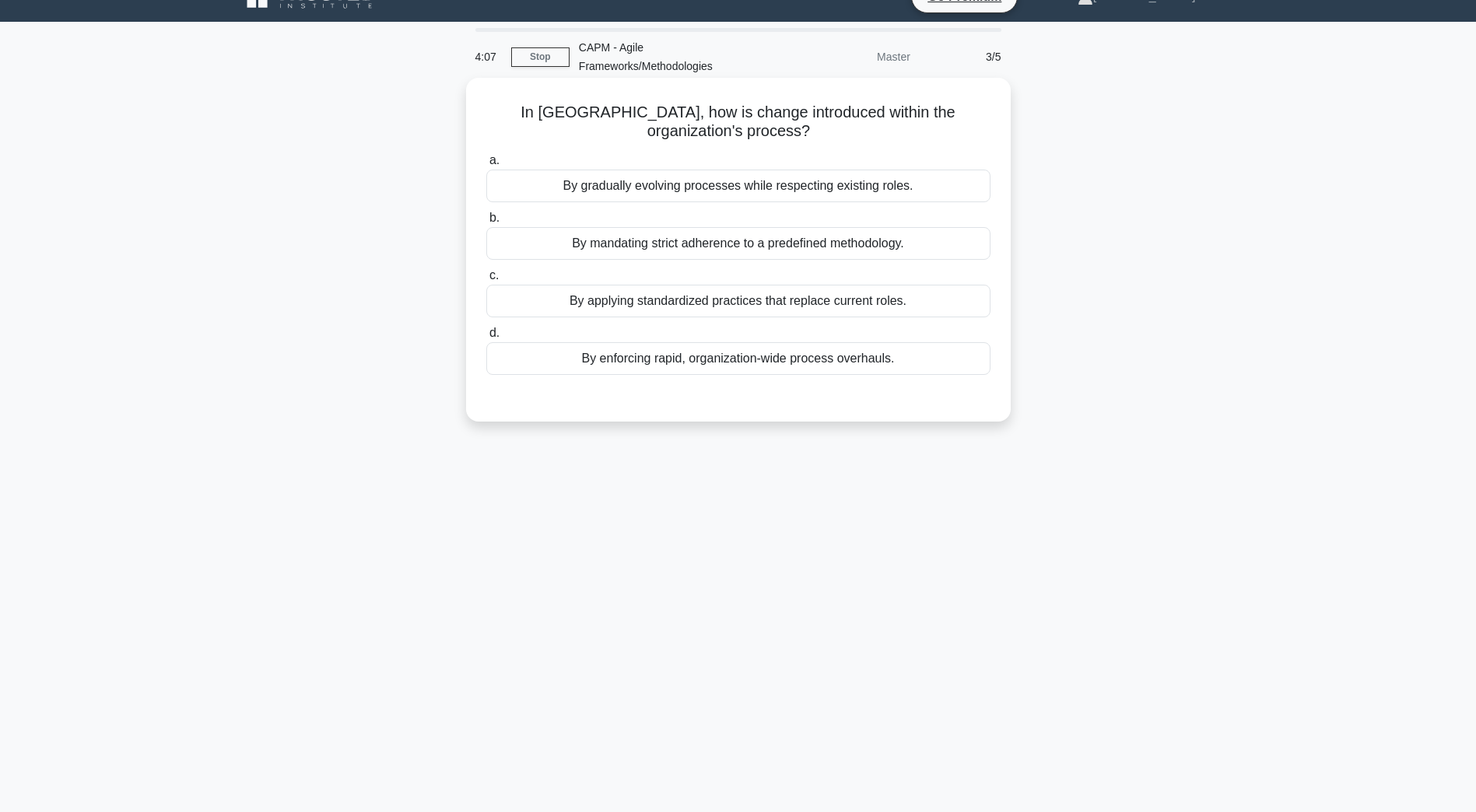
click at [774, 196] on div "By gradually evolving processes while respecting existing roles." at bounding box center [738, 186] width 504 height 32
click at [486, 165] on input "a. By gradually evolving processes while respecting existing roles." at bounding box center [486, 160] width 0 height 11
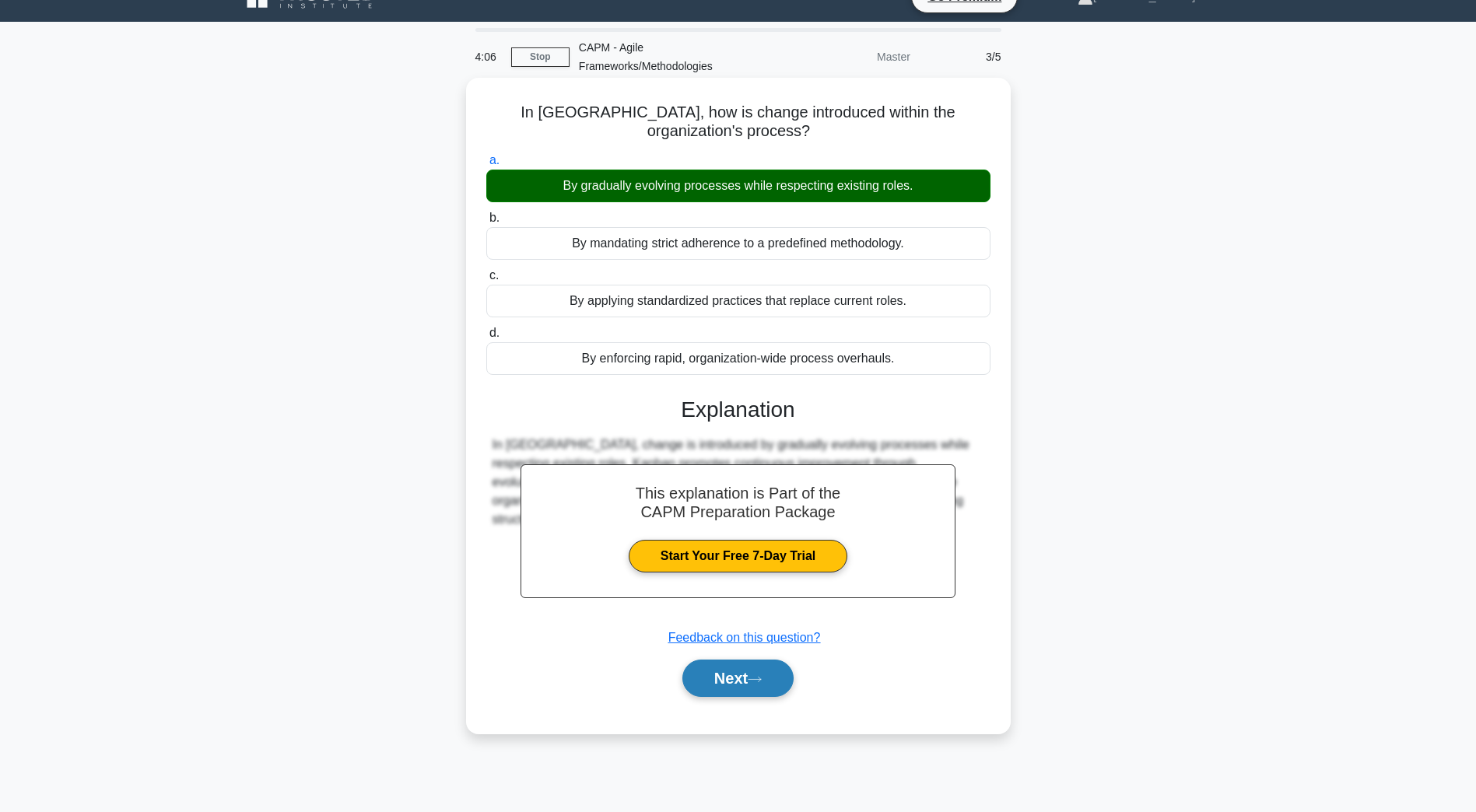
click at [707, 676] on button "Next" at bounding box center [738, 678] width 111 height 37
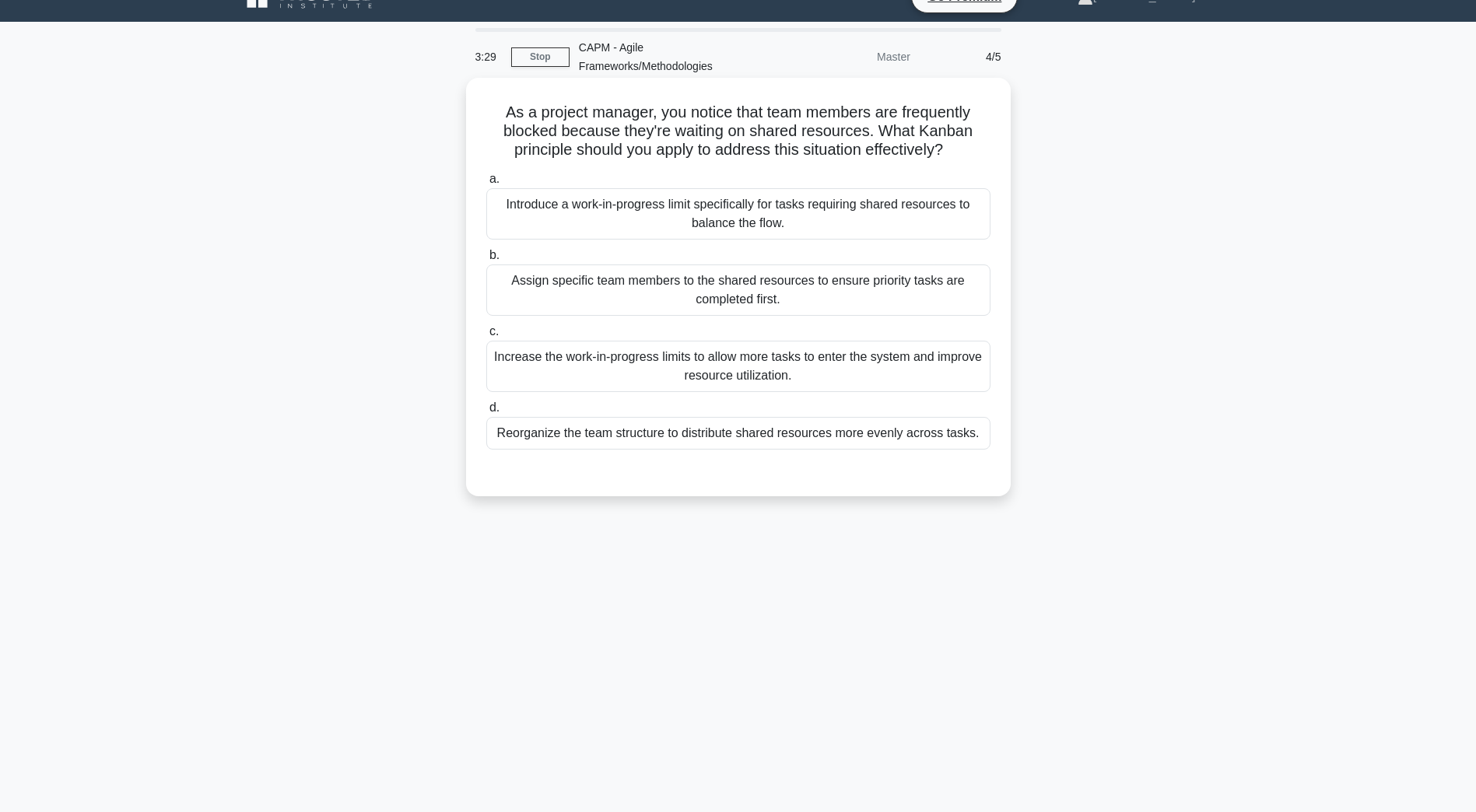
drag, startPoint x: 539, startPoint y: 228, endPoint x: 496, endPoint y: 237, distance: 43.9
click at [540, 228] on div "Introduce a work-in-progress limit specifically for tasks requiring shared reso…" at bounding box center [738, 214] width 504 height 52
click at [486, 184] on input "a. Introduce a work-in-progress limit specifically for tasks requiring shared r…" at bounding box center [486, 179] width 0 height 11
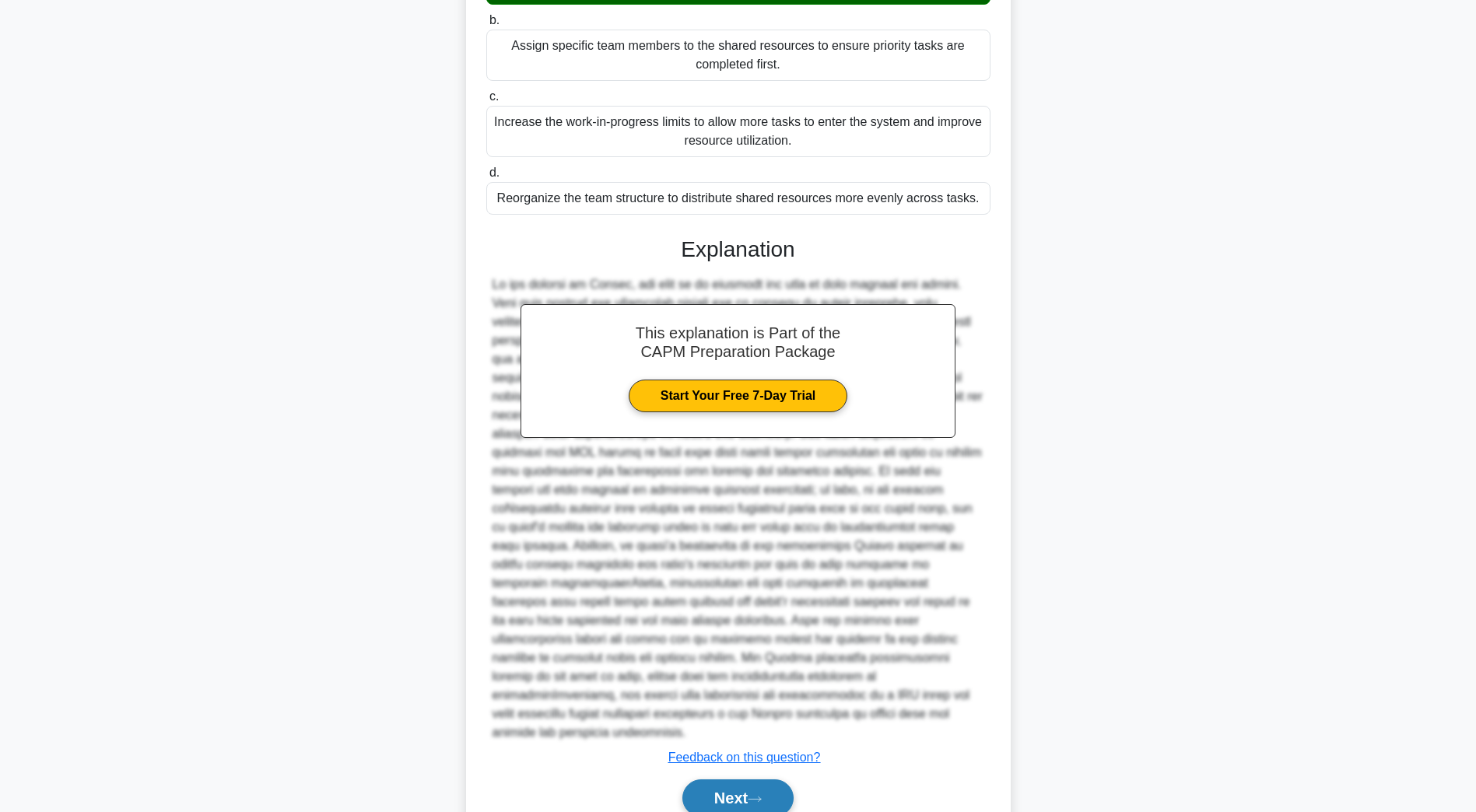
scroll to position [316, 0]
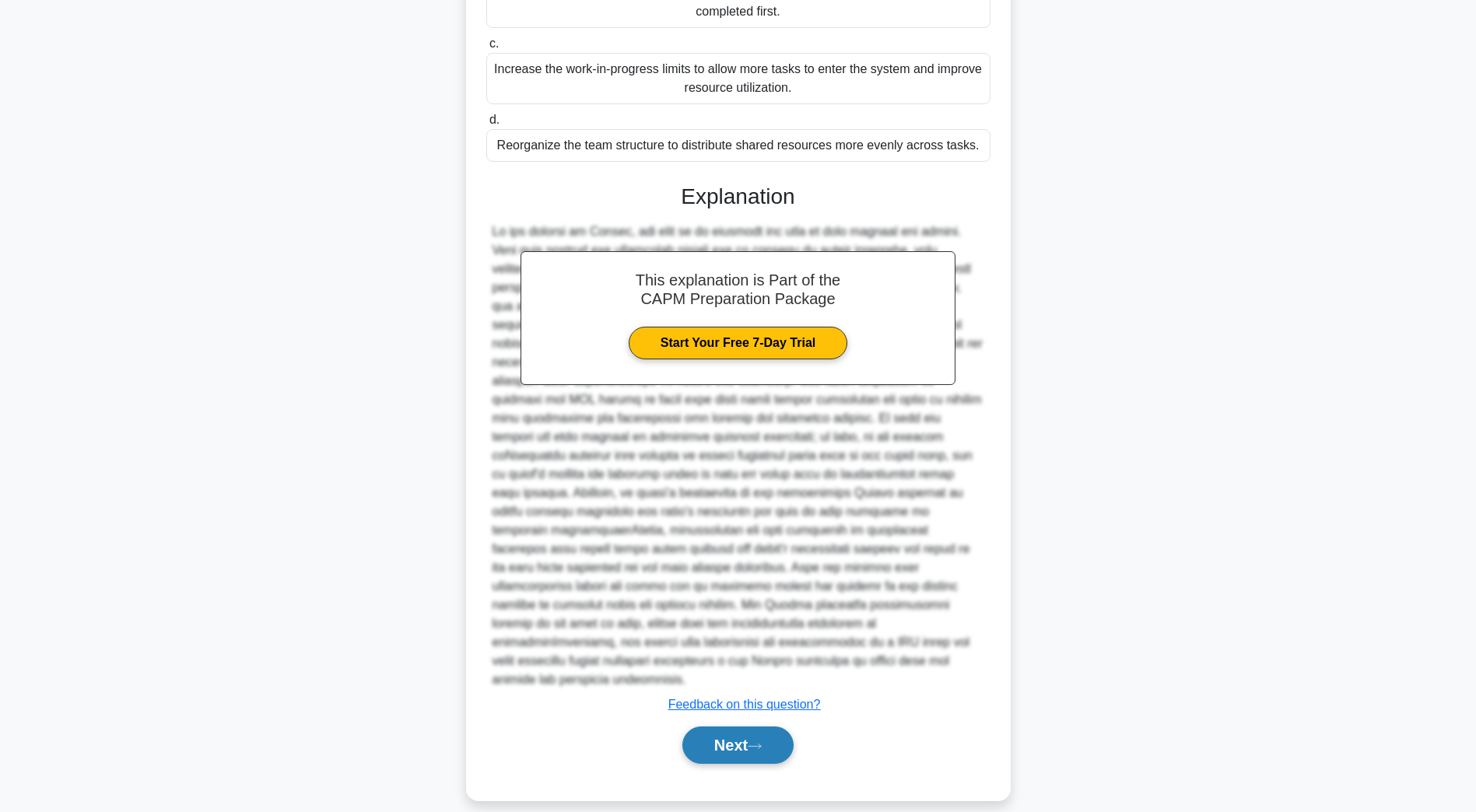
click at [713, 727] on button "Next" at bounding box center [738, 745] width 111 height 37
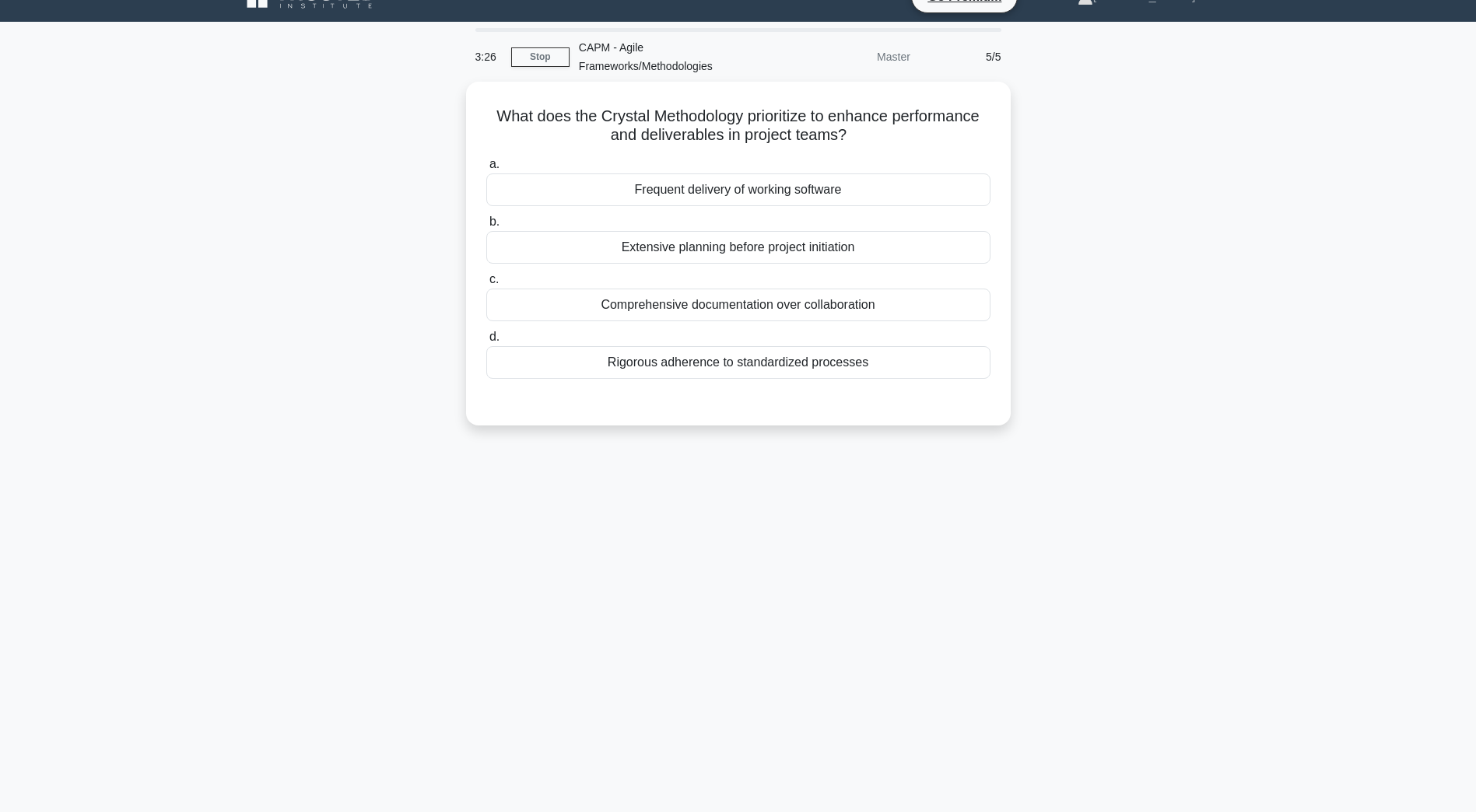
scroll to position [28, 0]
click at [757, 189] on div "Frequent delivery of working software" at bounding box center [738, 186] width 504 height 32
click at [486, 165] on input "a. Frequent delivery of working software" at bounding box center [486, 160] width 0 height 11
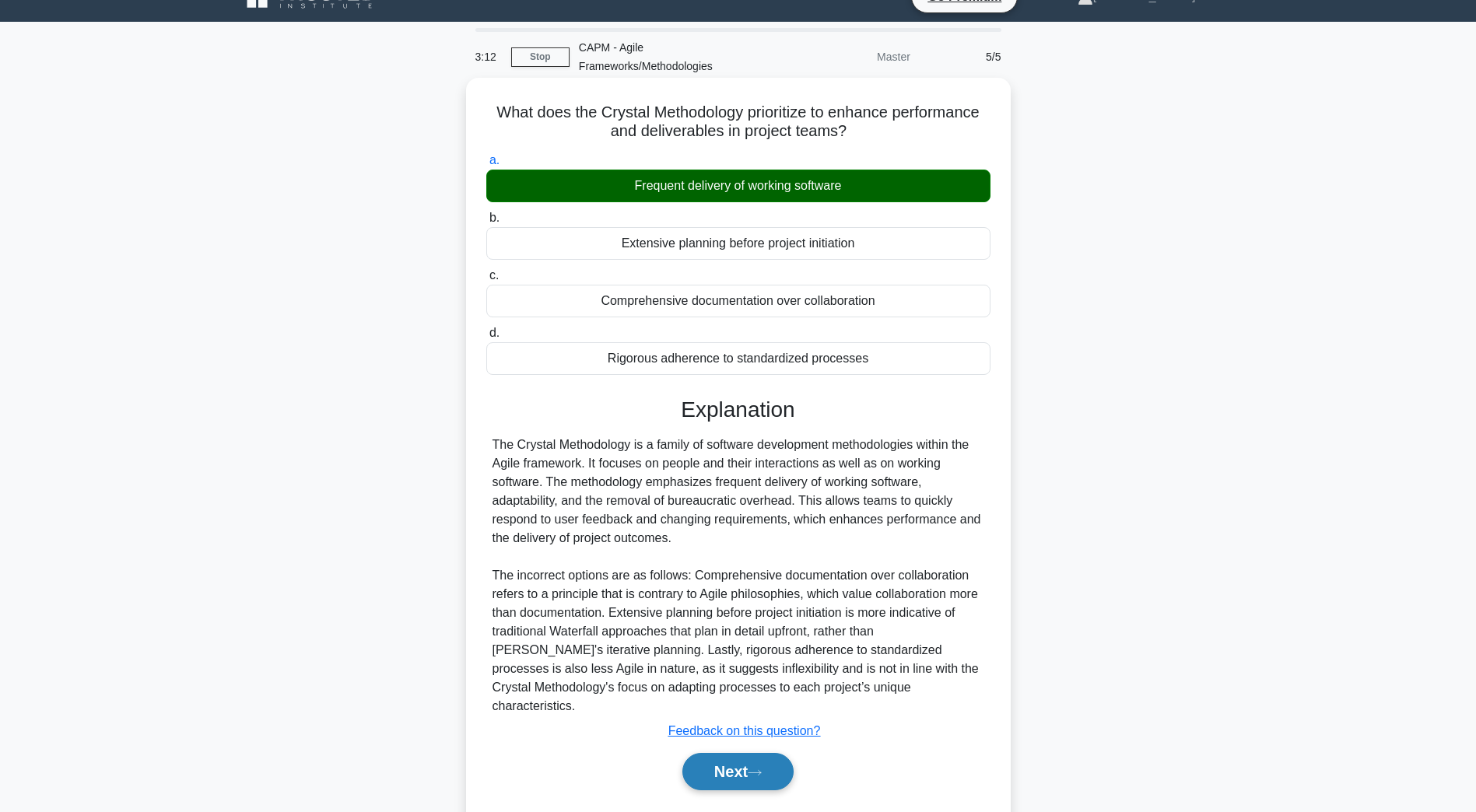
click at [711, 760] on button "Next" at bounding box center [738, 771] width 111 height 37
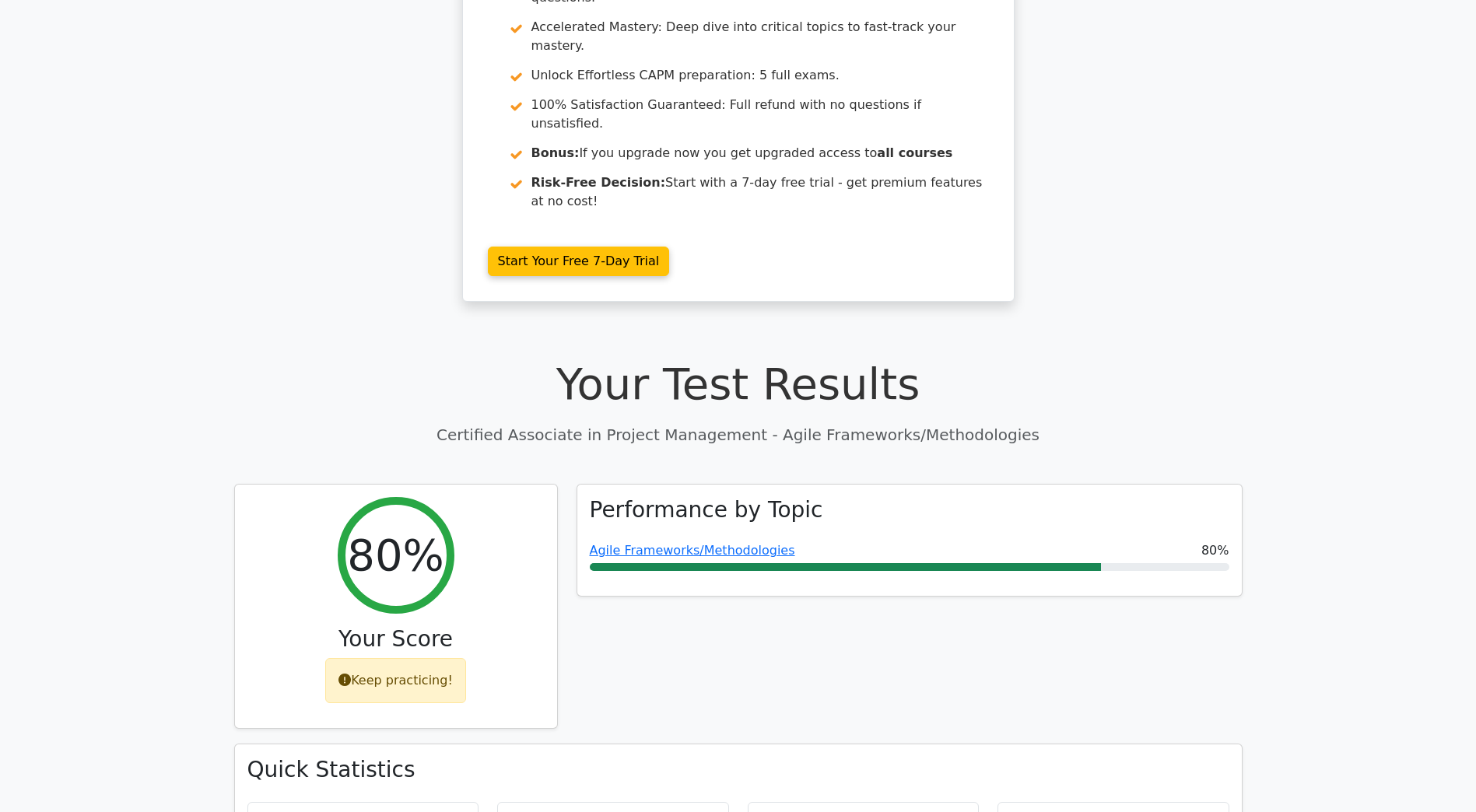
scroll to position [545, 0]
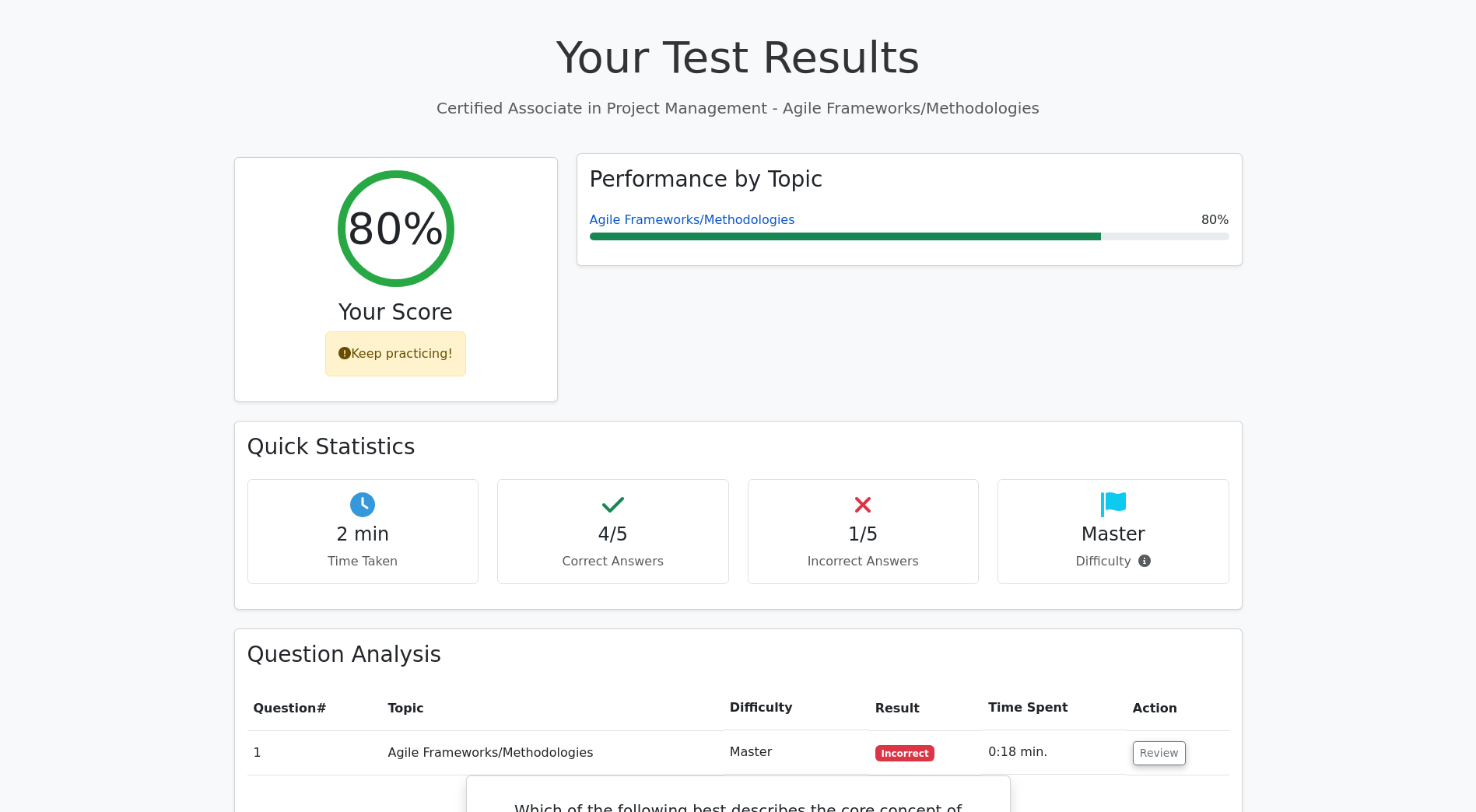
click at [703, 212] on link "Agile Frameworks/Methodologies" at bounding box center [692, 219] width 205 height 14
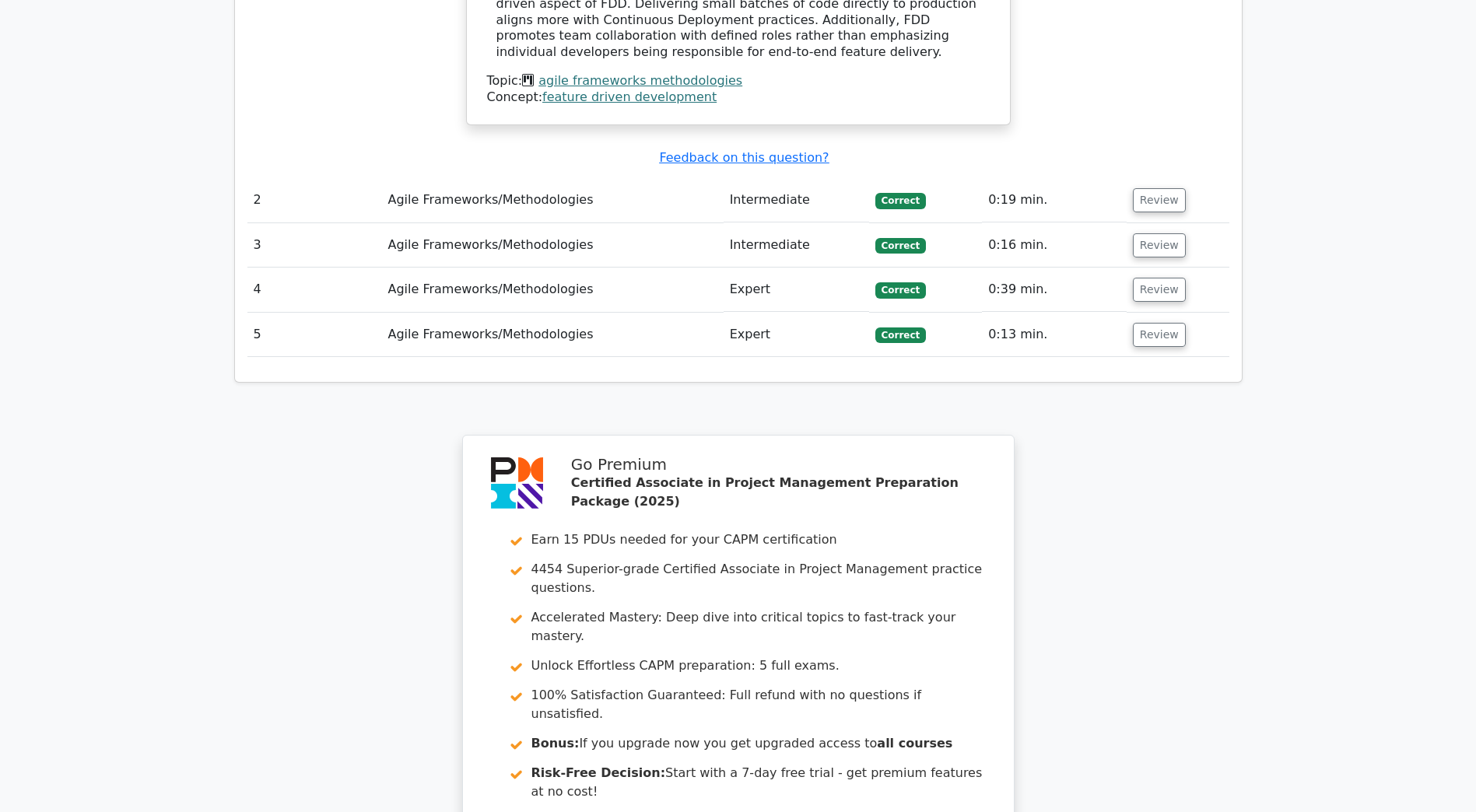
scroll to position [2044, 0]
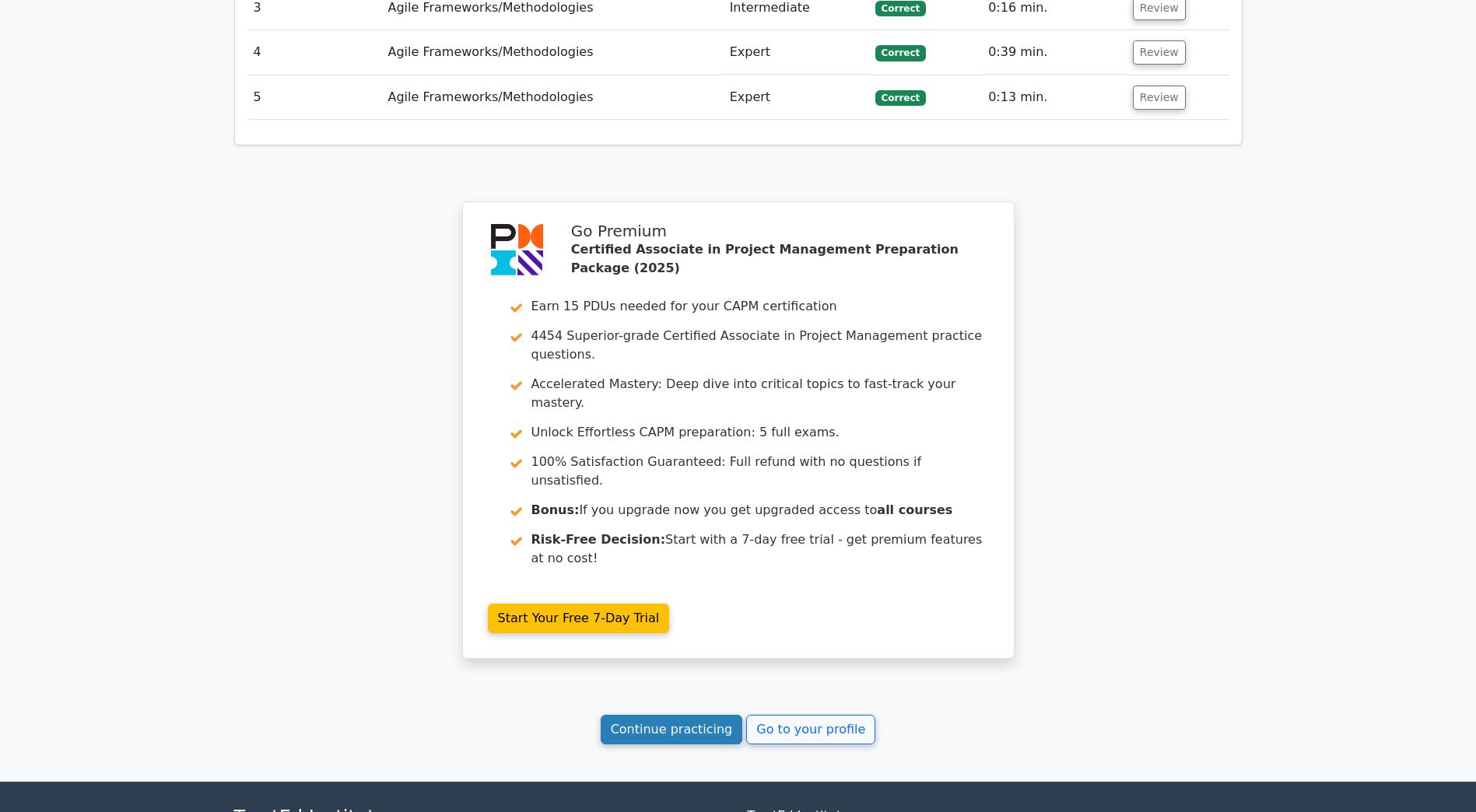
click at [665, 715] on link "Continue practicing" at bounding box center [672, 729] width 142 height 30
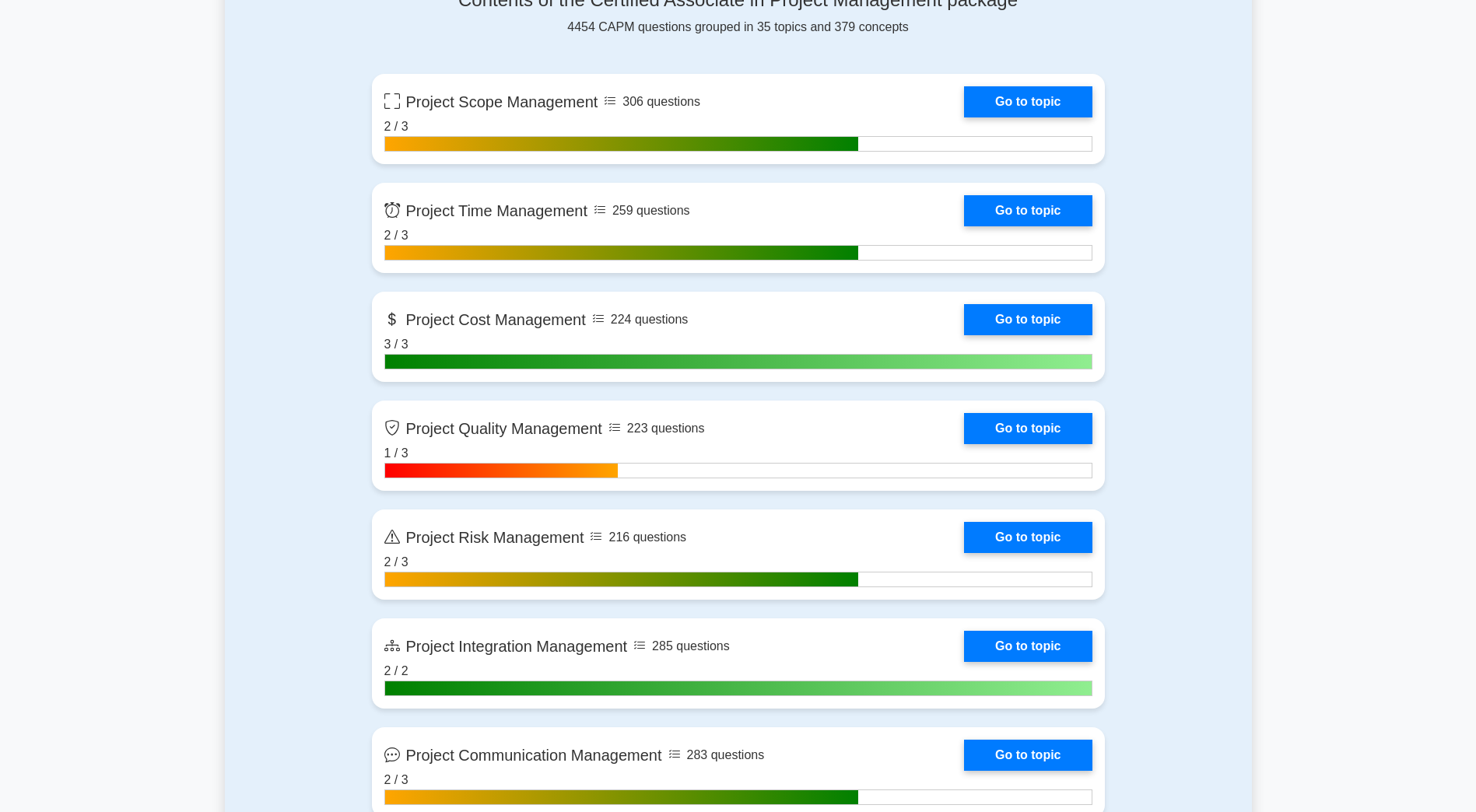
scroll to position [1478, 0]
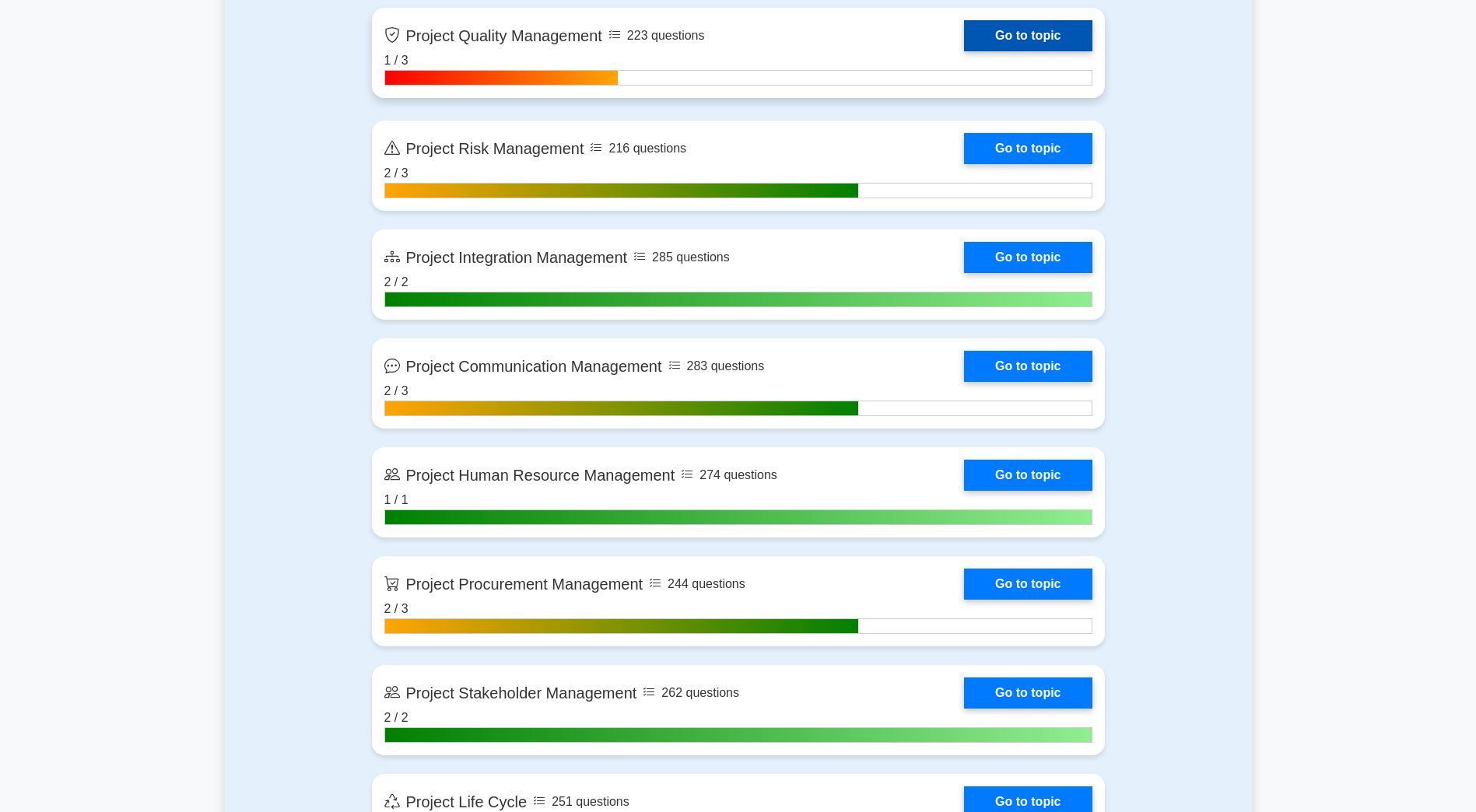
click at [964, 37] on link "Go to topic" at bounding box center [1028, 35] width 128 height 32
